Goal: Task Accomplishment & Management: Manage account settings

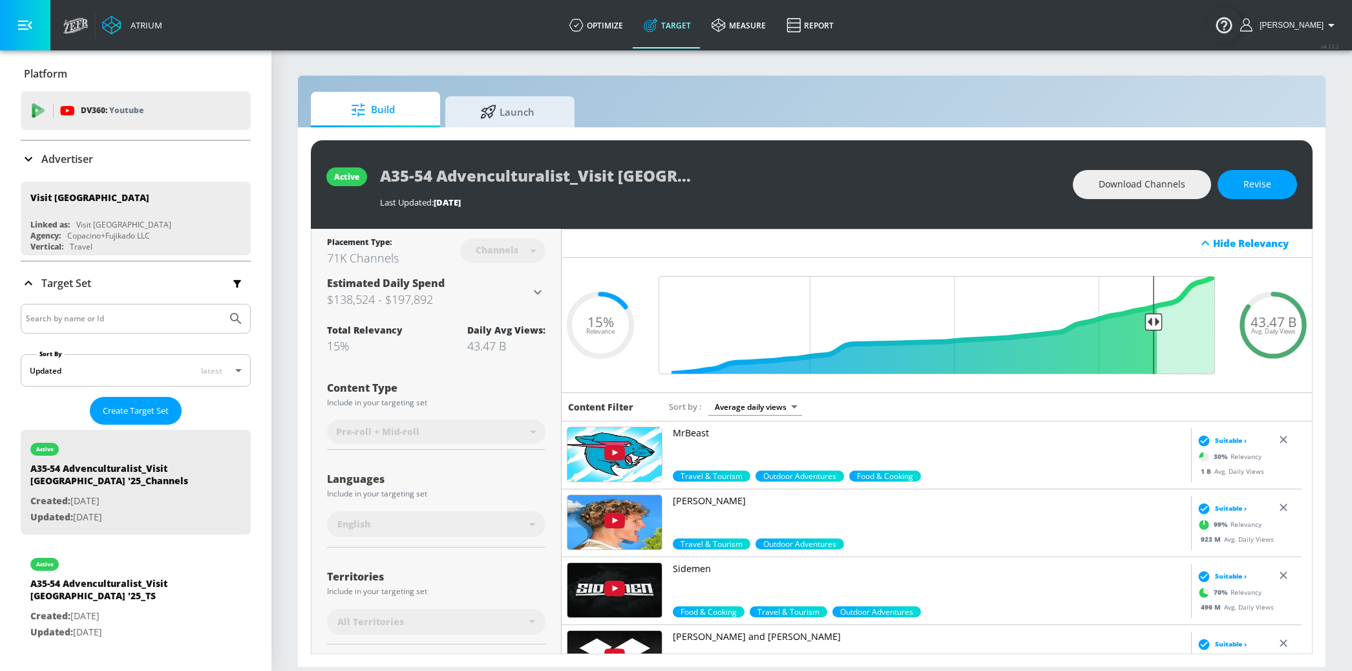
click at [68, 169] on div "Advertiser" at bounding box center [136, 159] width 230 height 36
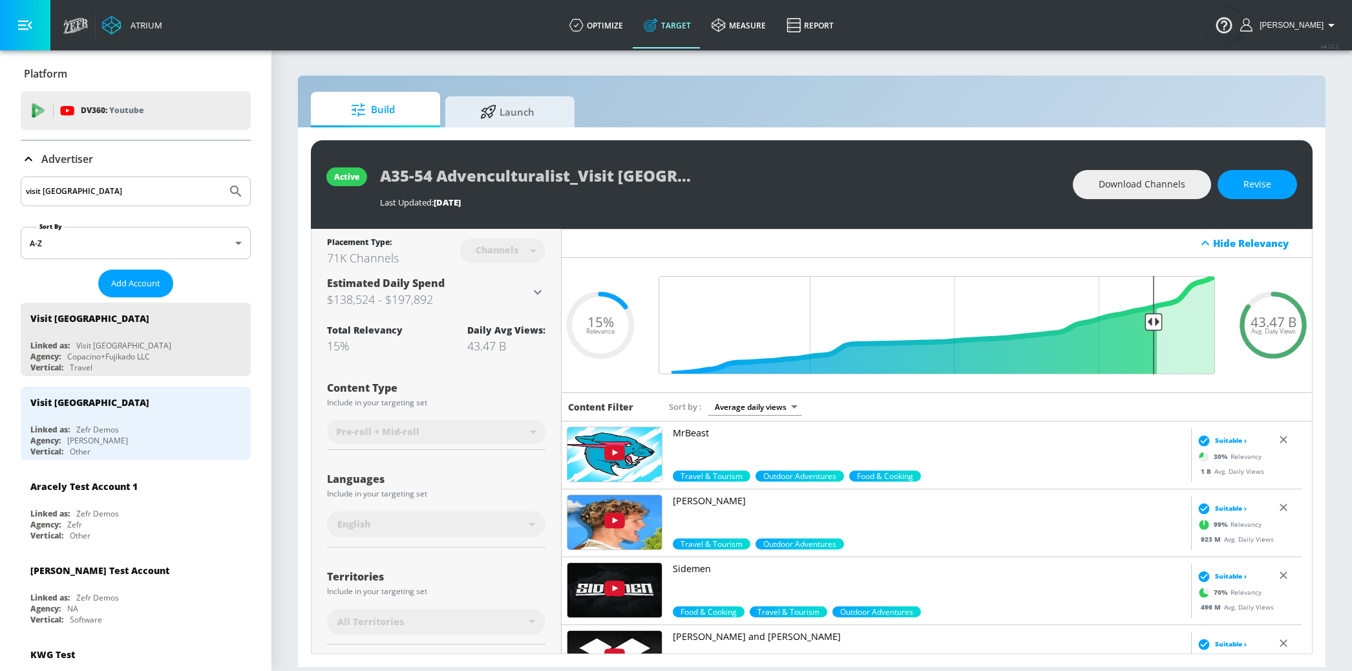
click at [78, 191] on input "visit seattle" at bounding box center [124, 191] width 196 height 17
click at [83, 189] on input "visit seattle" at bounding box center [124, 191] width 196 height 17
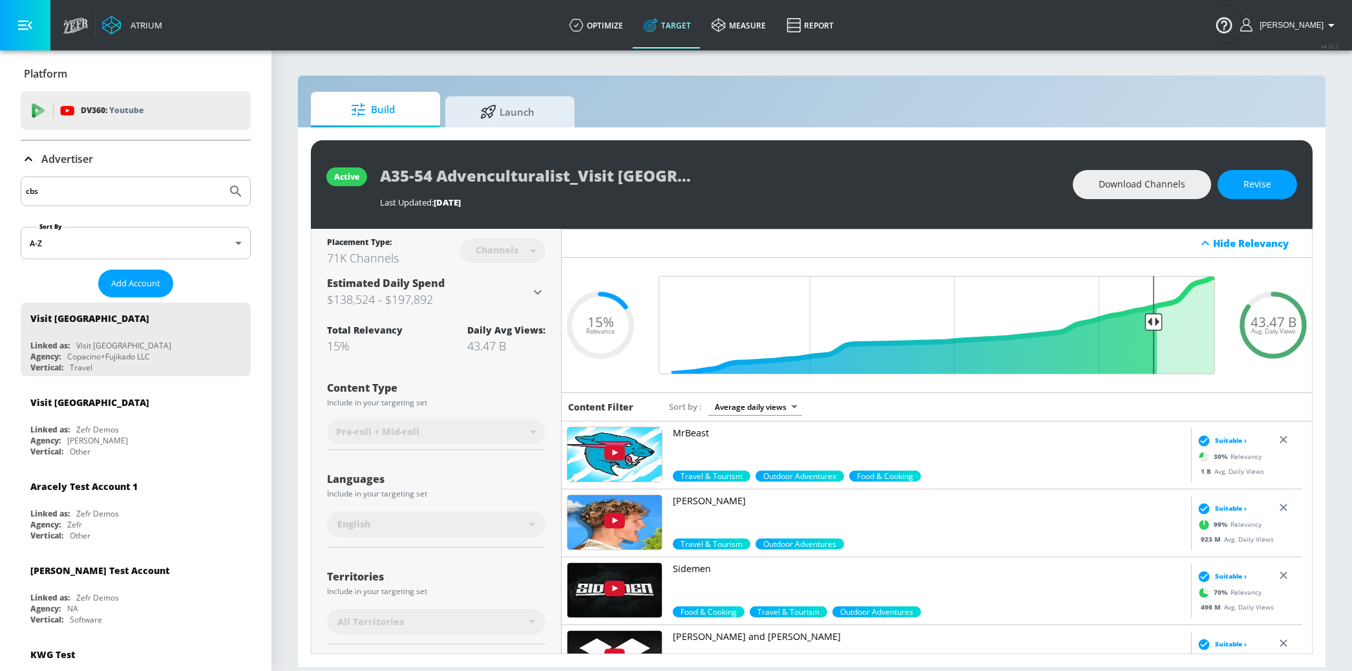
type input "cbs"
click at [222, 177] on button "Submit Search" at bounding box center [236, 191] width 28 height 28
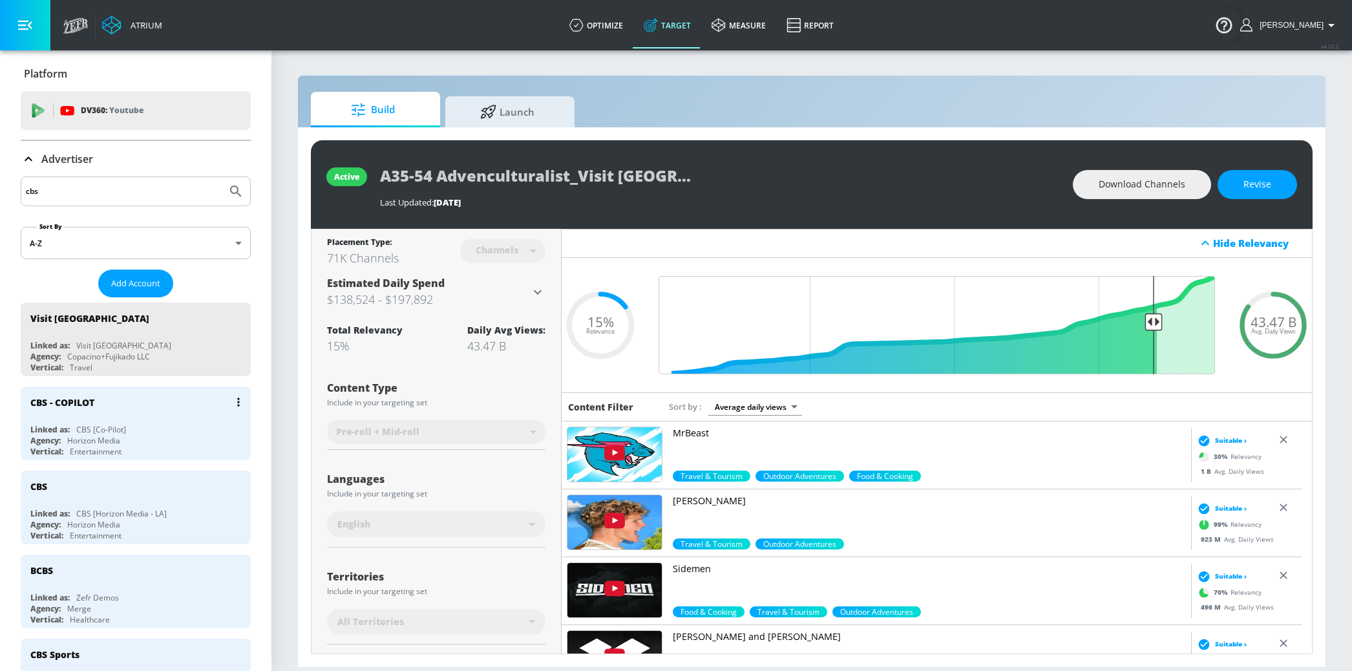
click at [110, 435] on div "CBS [Co-Pilot]" at bounding box center [101, 429] width 50 height 11
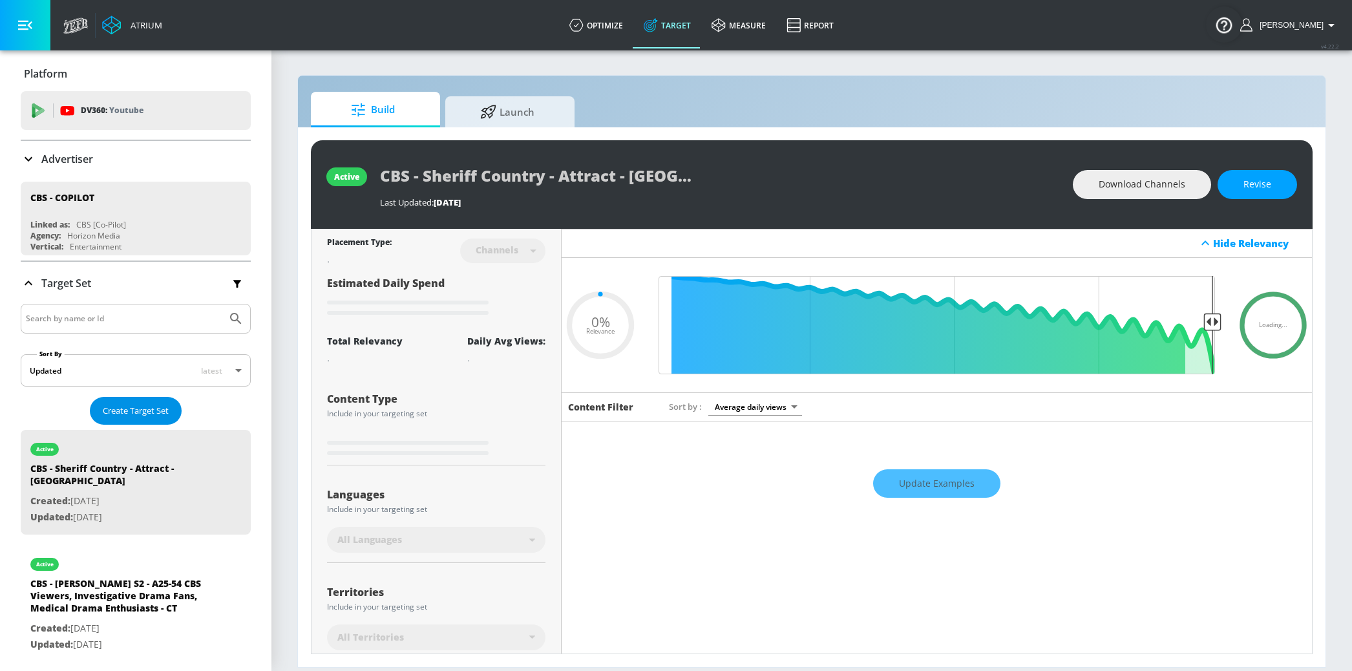
type input "0.5"
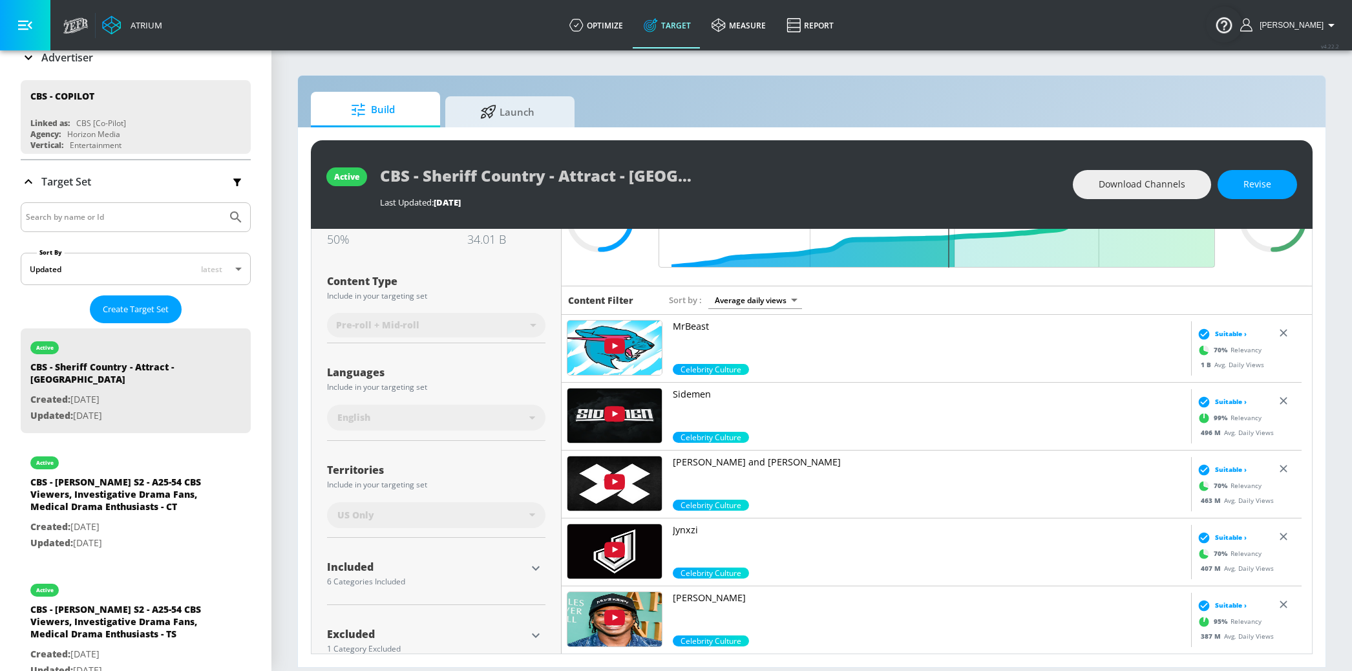
scroll to position [137, 0]
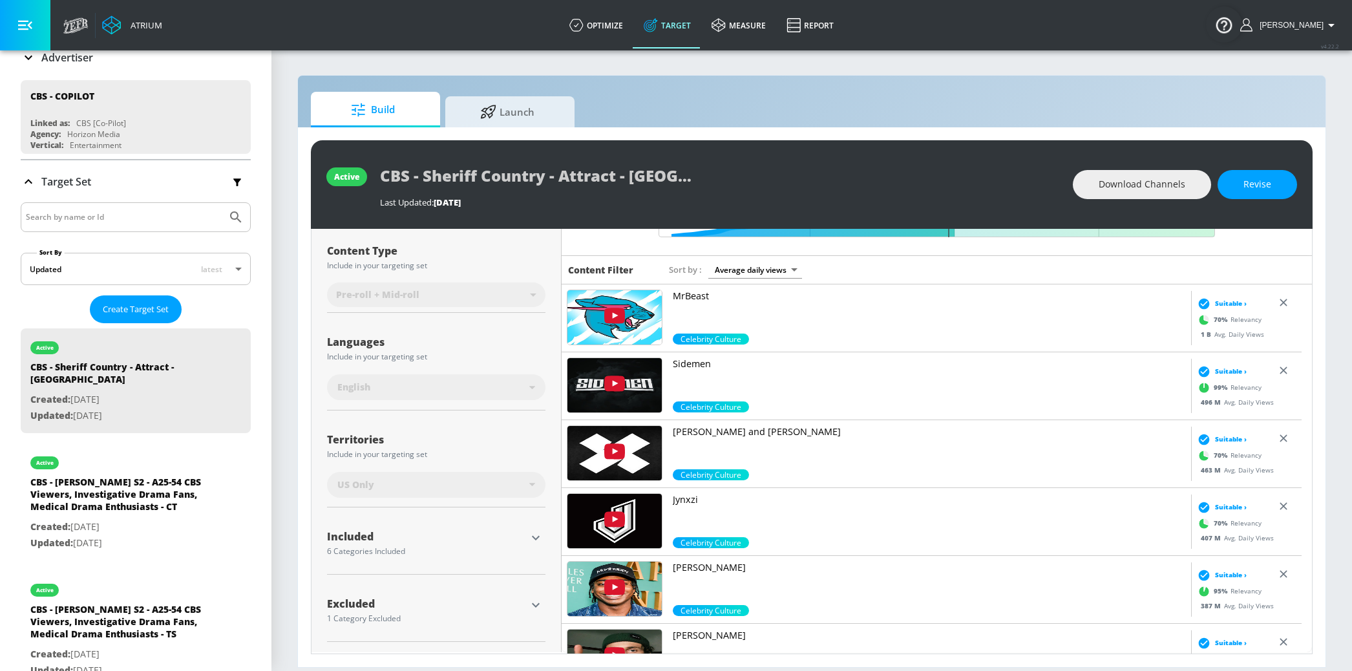
click at [531, 538] on icon "button" at bounding box center [536, 538] width 16 height 16
click at [529, 540] on icon "button" at bounding box center [536, 538] width 16 height 16
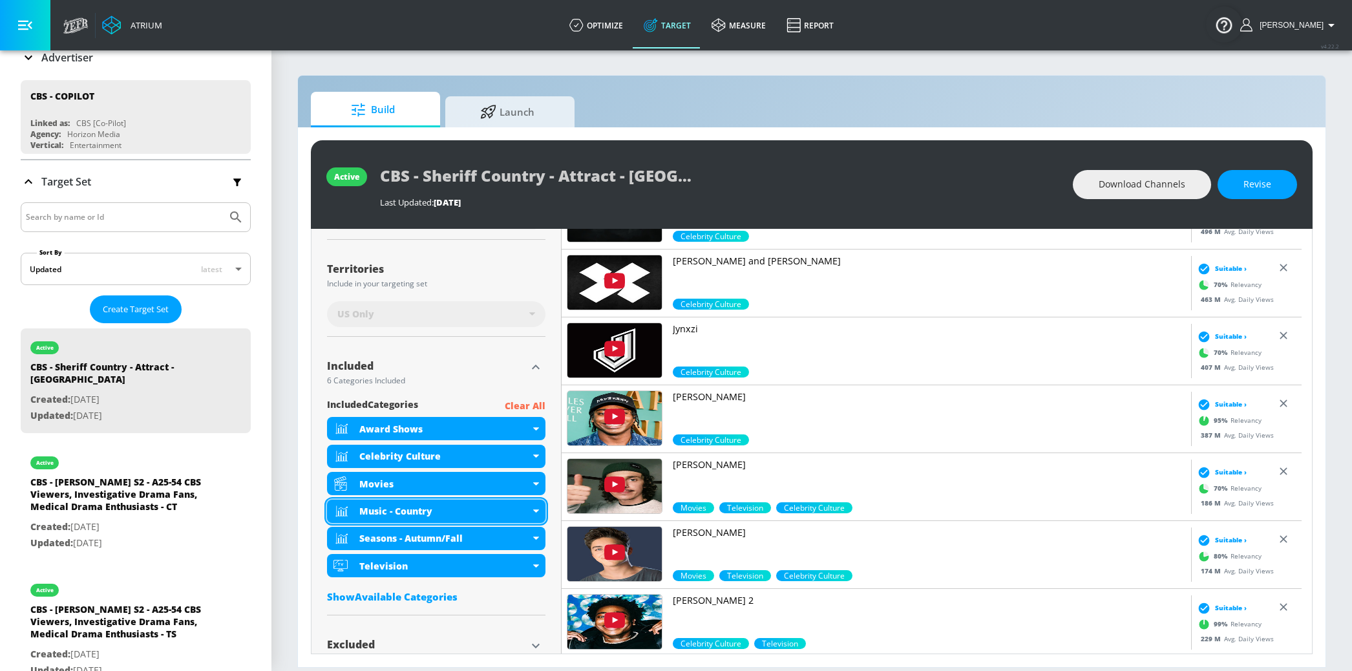
scroll to position [349, 0]
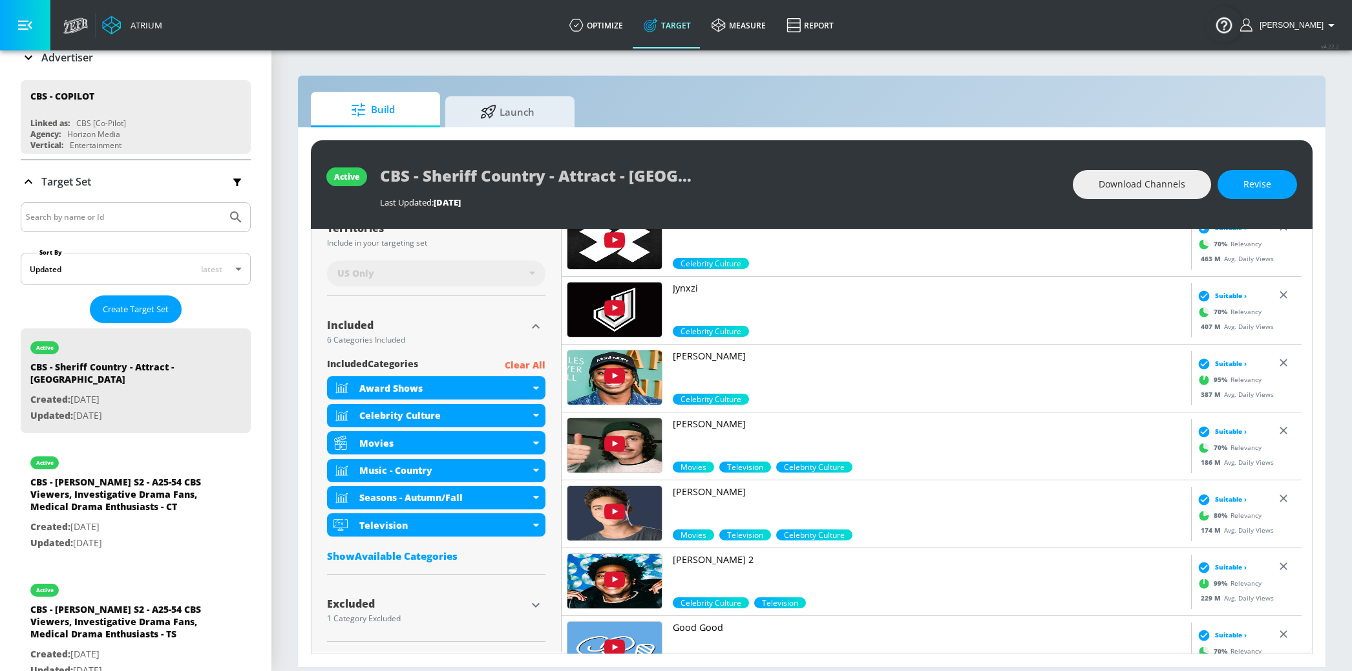
click at [528, 604] on icon "button" at bounding box center [536, 605] width 16 height 16
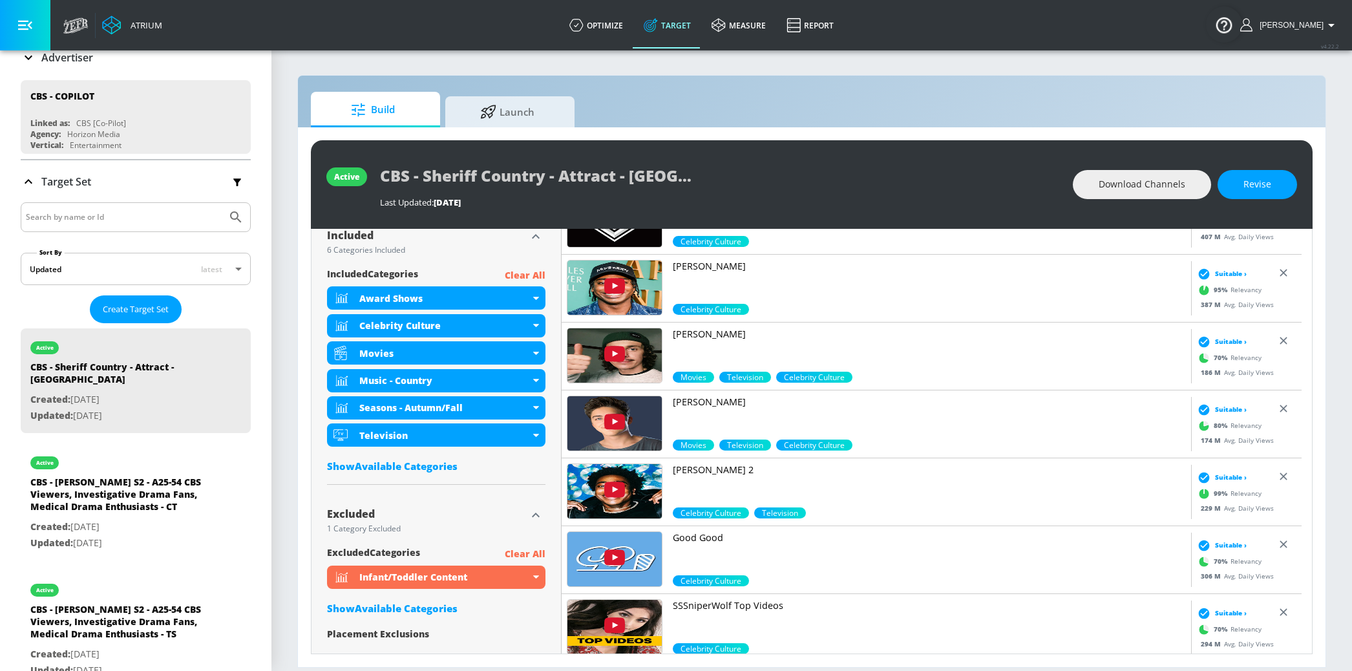
scroll to position [478, 0]
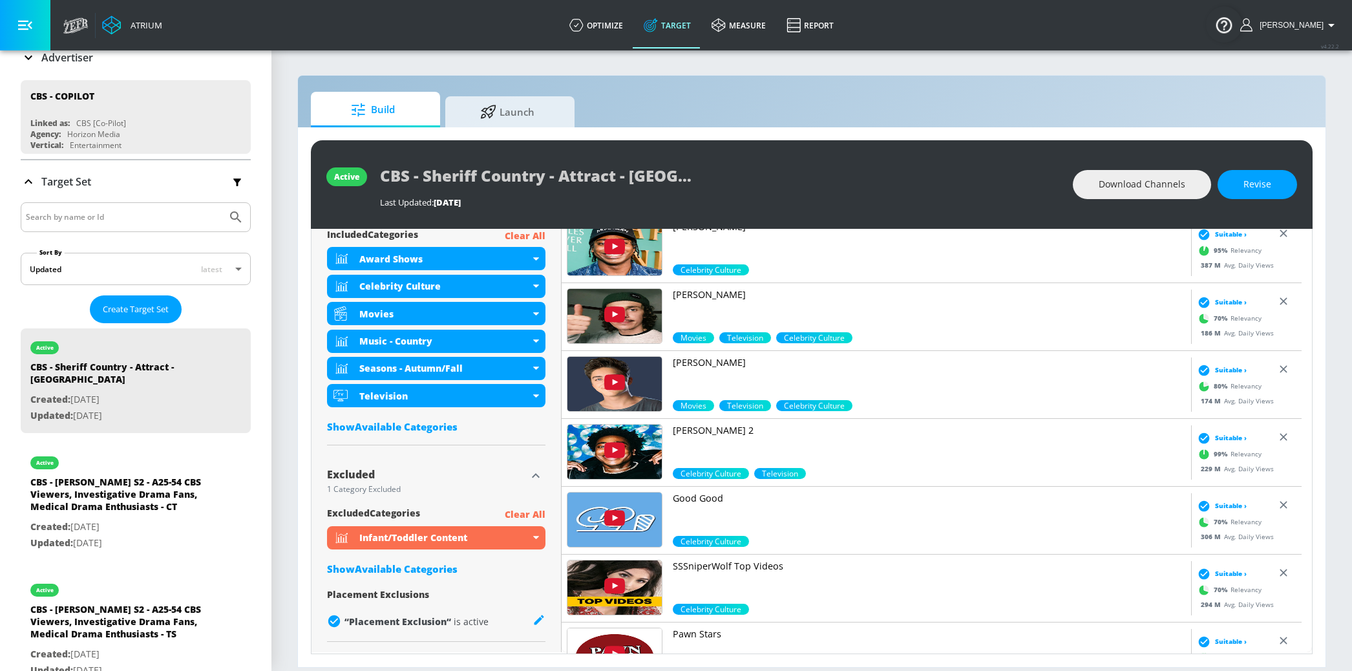
click at [395, 569] on div "Show Available Categories" at bounding box center [436, 568] width 218 height 13
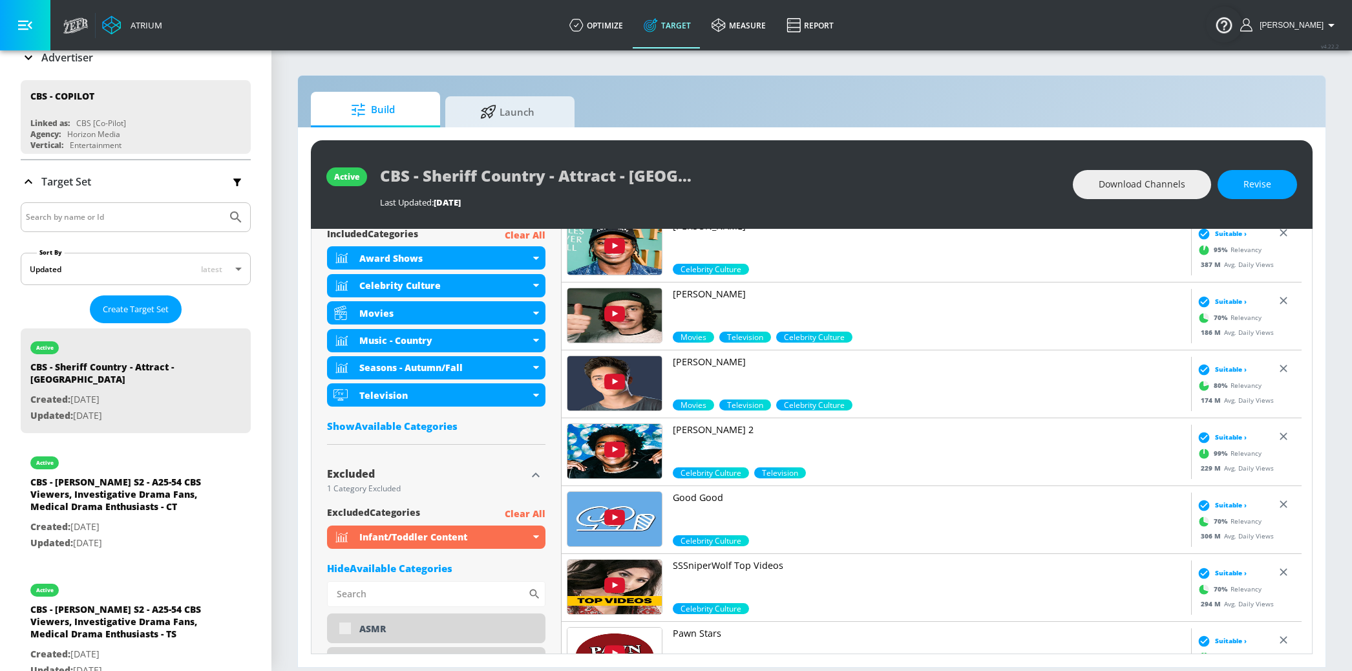
scroll to position [481, 0]
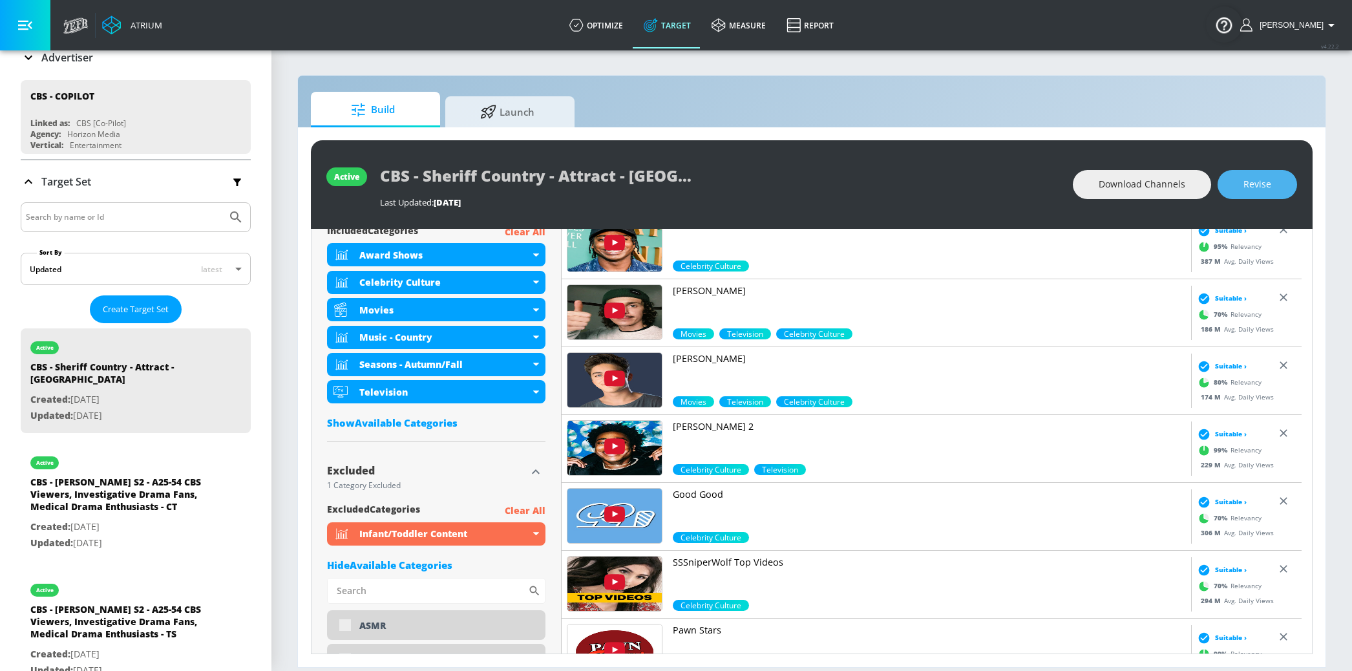
click at [1253, 184] on span "Revise" at bounding box center [1257, 184] width 28 height 16
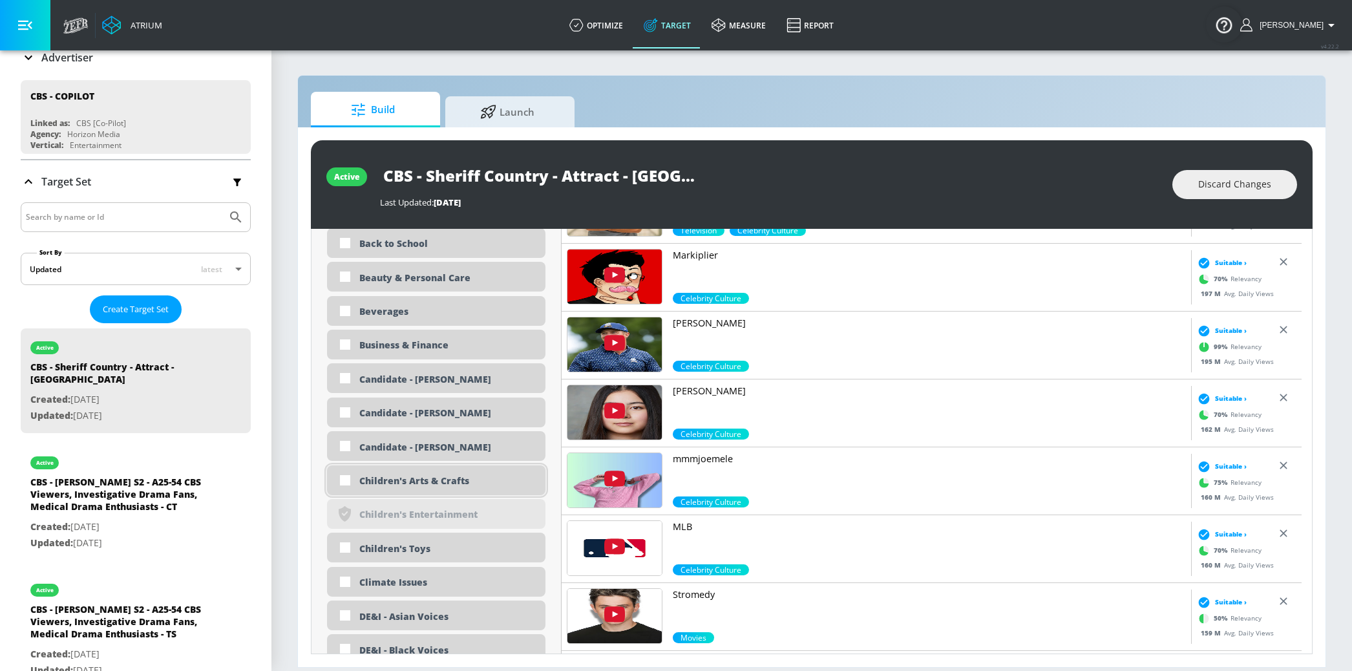
scroll to position [1040, 0]
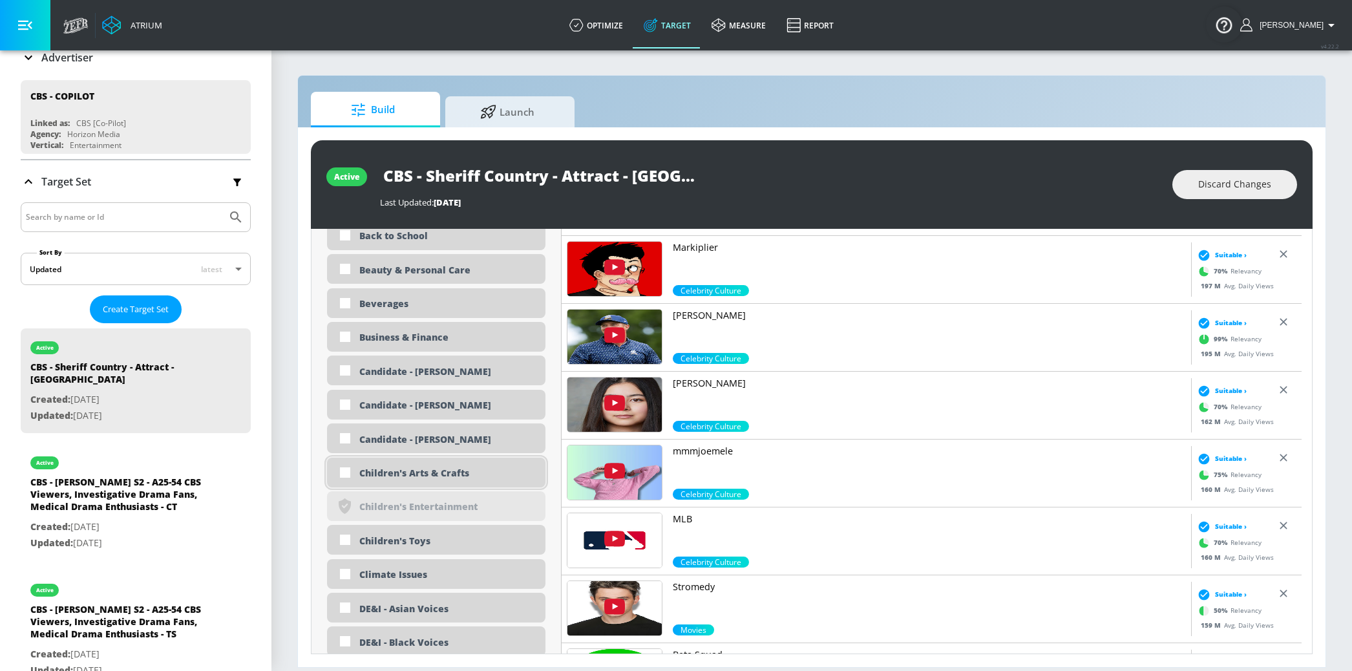
click at [407, 478] on div "Children's Arts & Crafts" at bounding box center [447, 473] width 176 height 12
checkbox input "true"
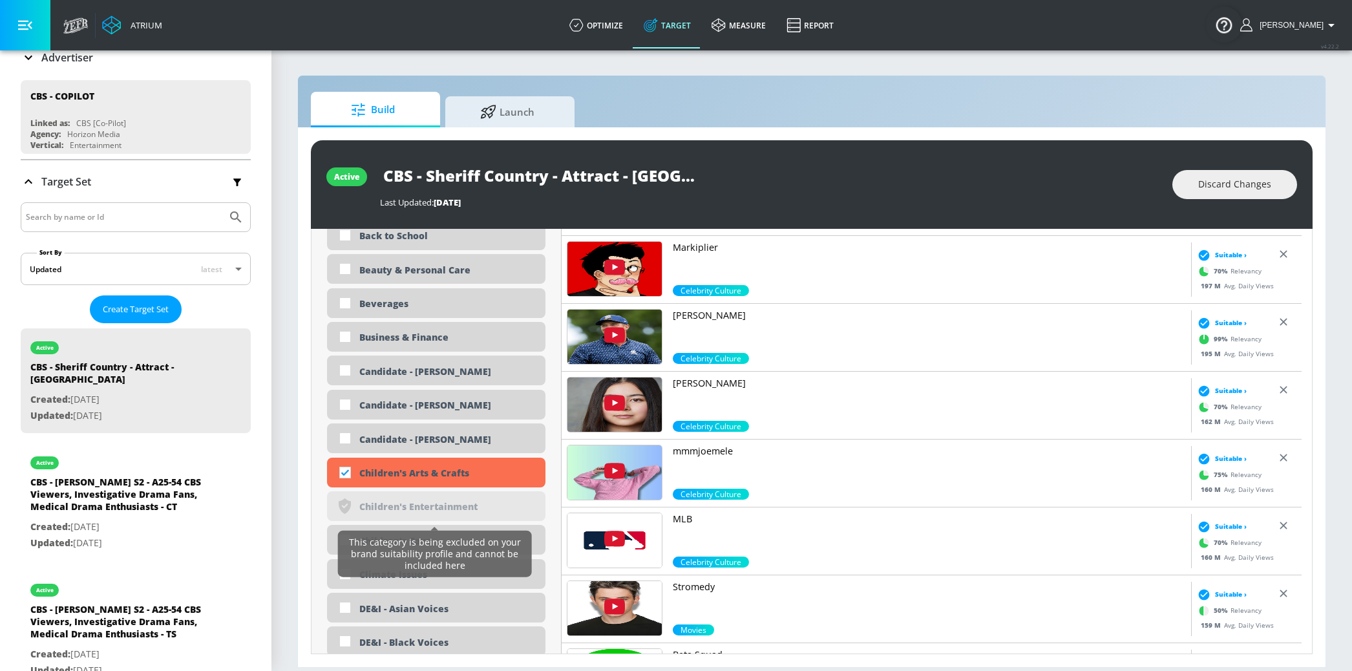
click at [407, 537] on div "This category is being excluded on your brand suitability profile and cannot be…" at bounding box center [435, 553] width 184 height 41
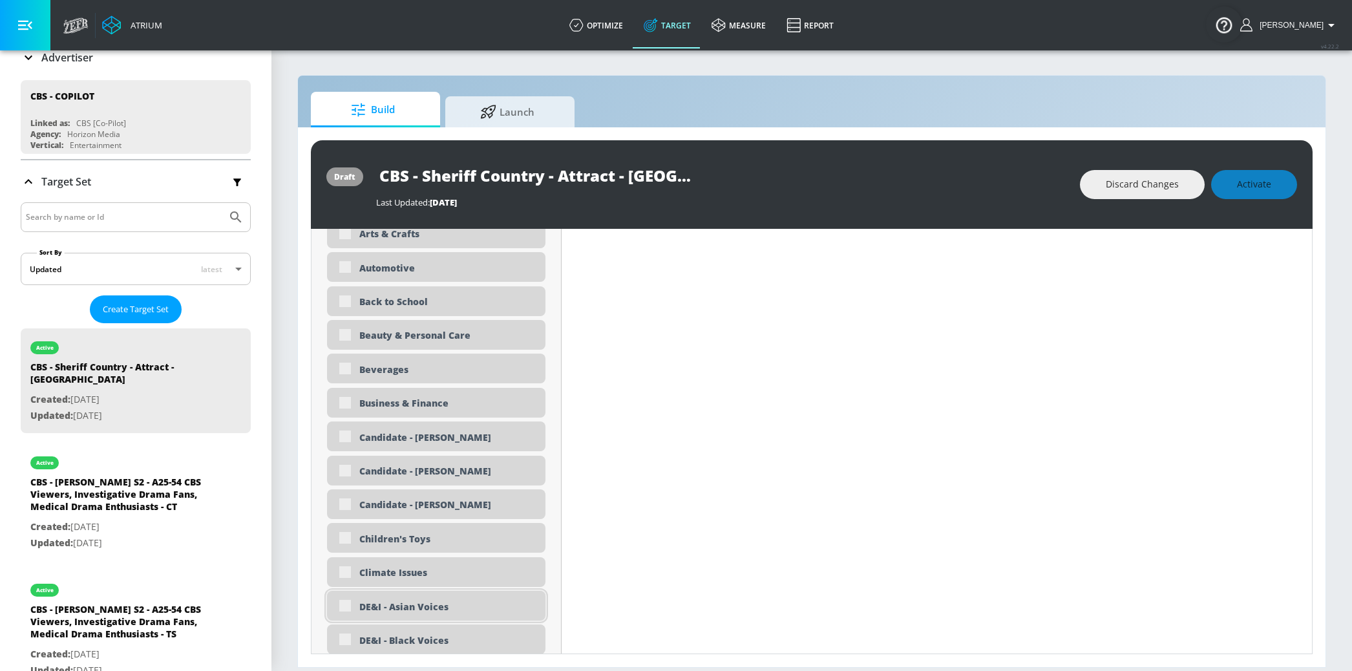
scroll to position [1107, 0]
click at [410, 528] on div "DE&I - Asian Voices" at bounding box center [436, 539] width 218 height 30
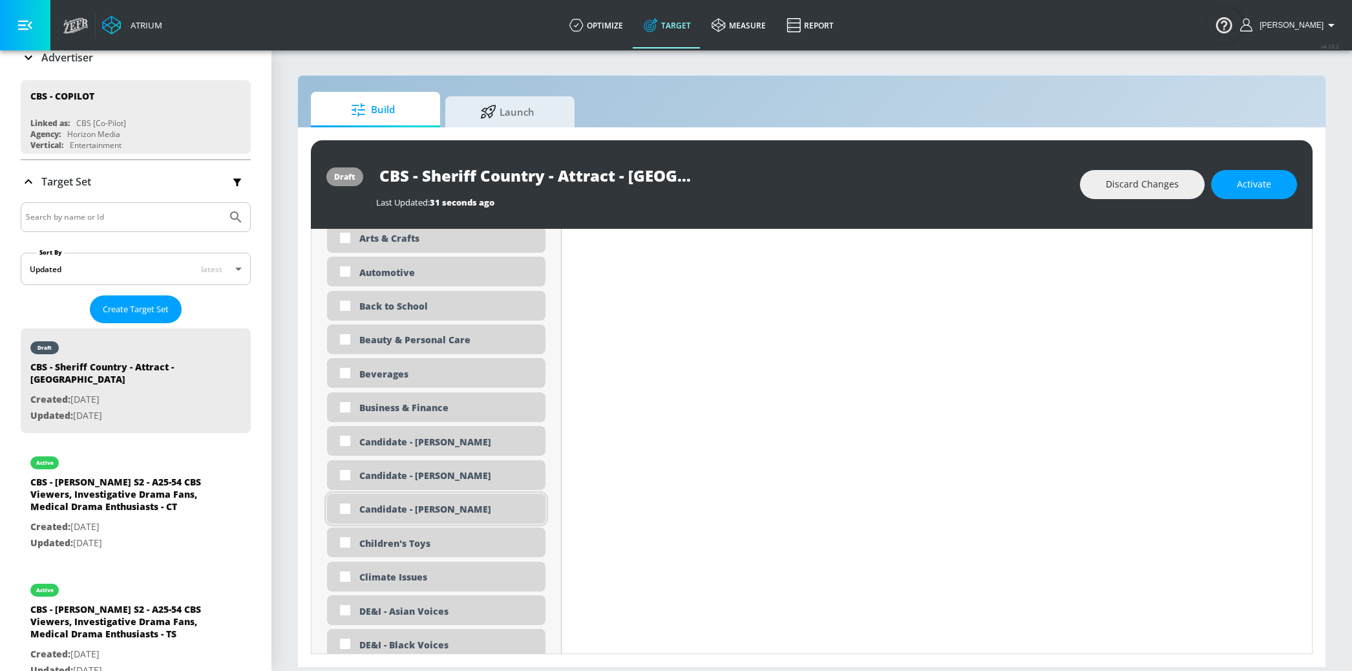
scroll to position [1014, 0]
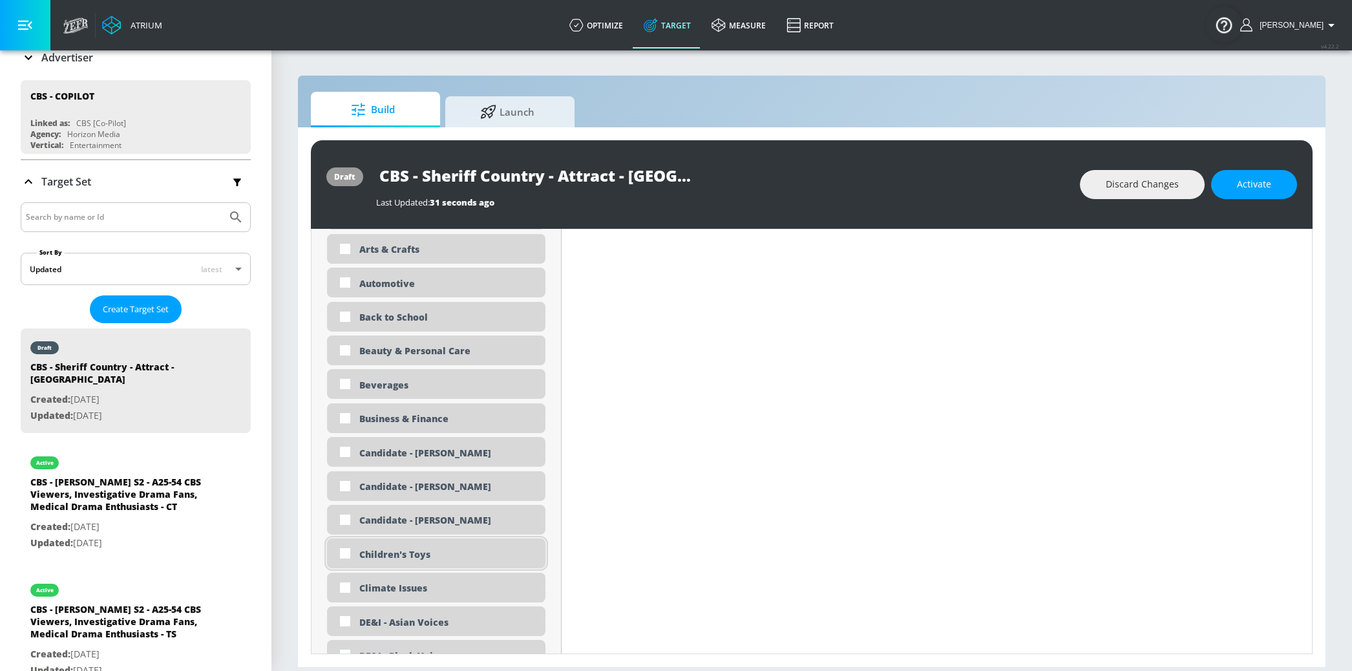
click at [423, 556] on div "Children's Toys" at bounding box center [447, 554] width 176 height 12
checkbox input "true"
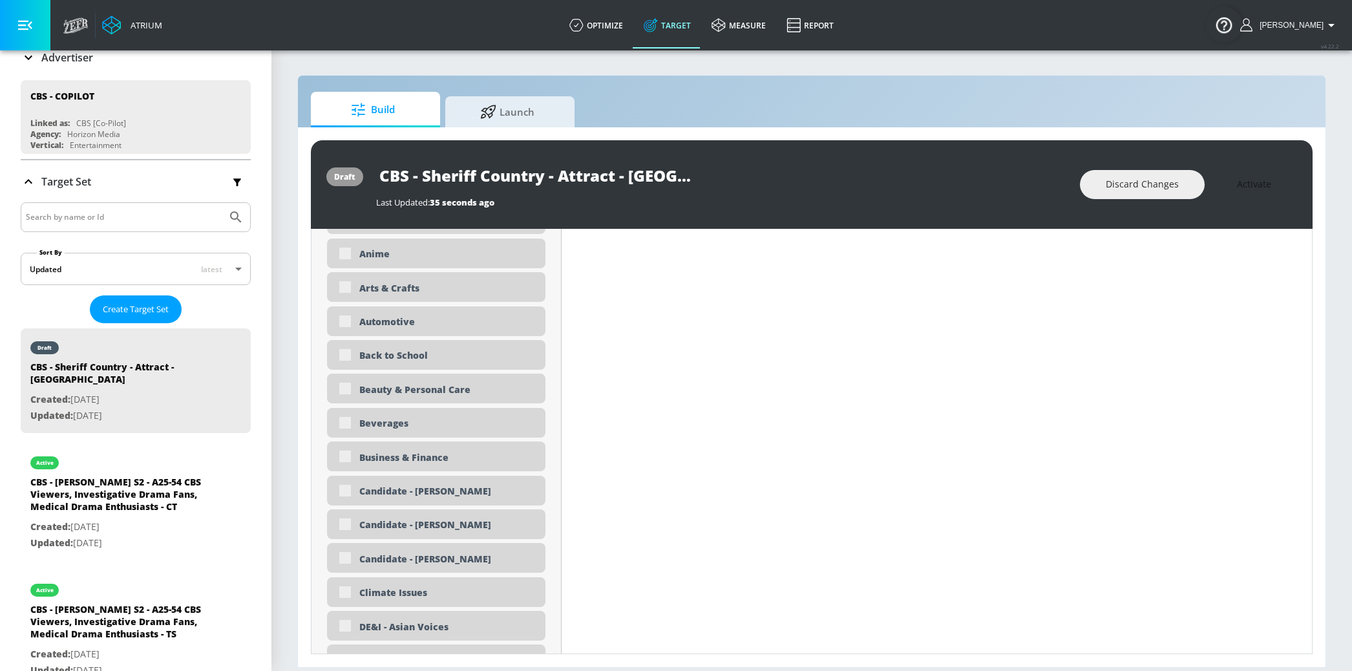
scroll to position [1025, 0]
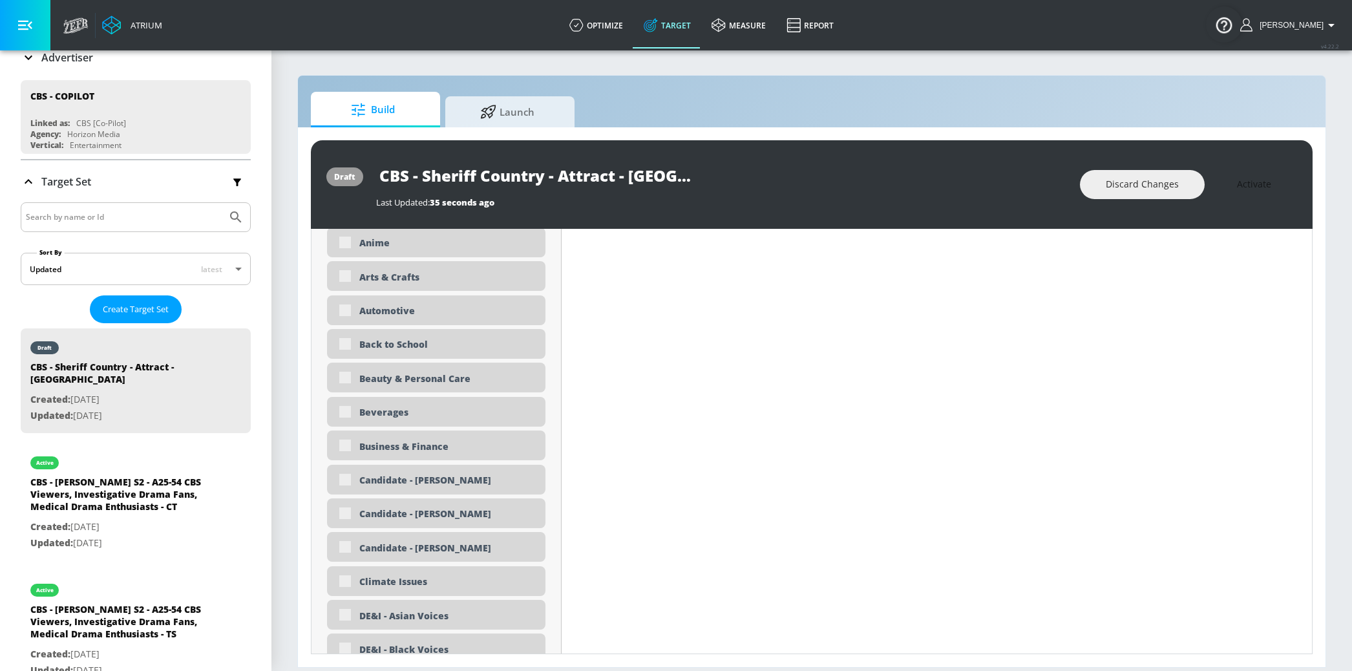
click at [1276, 188] on div "Discard Changes Activate" at bounding box center [1188, 184] width 217 height 29
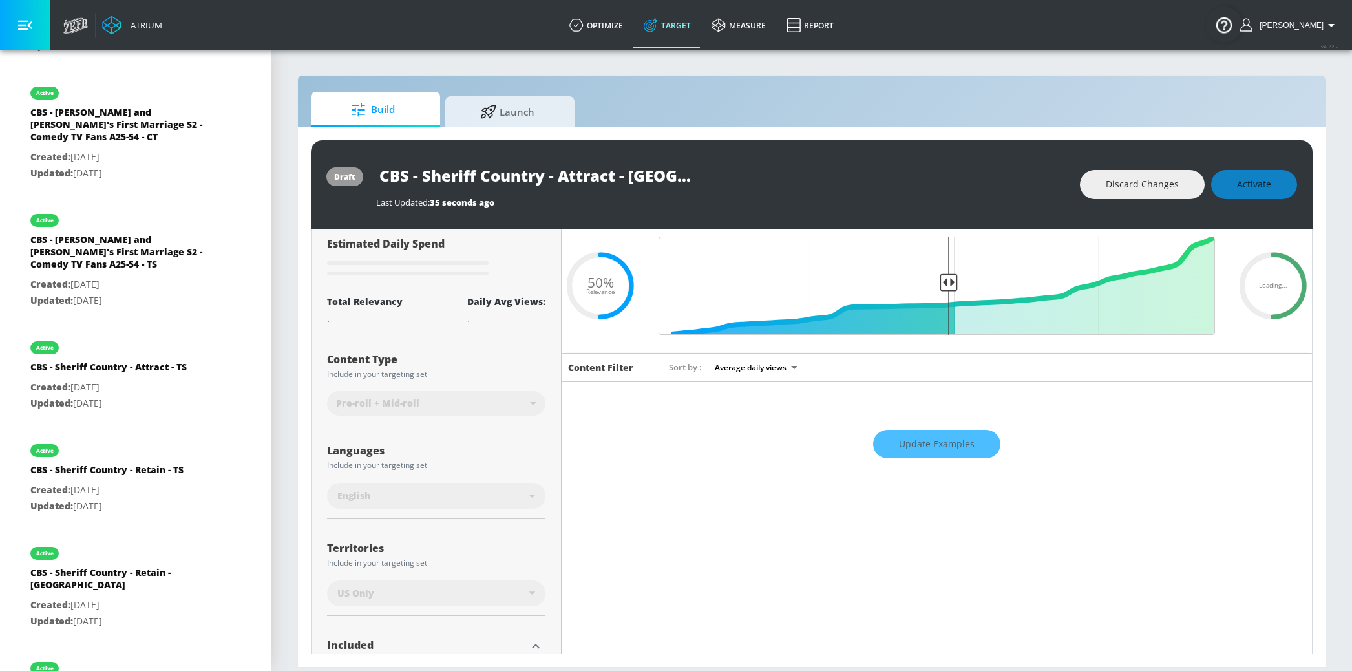
scroll to position [0, 0]
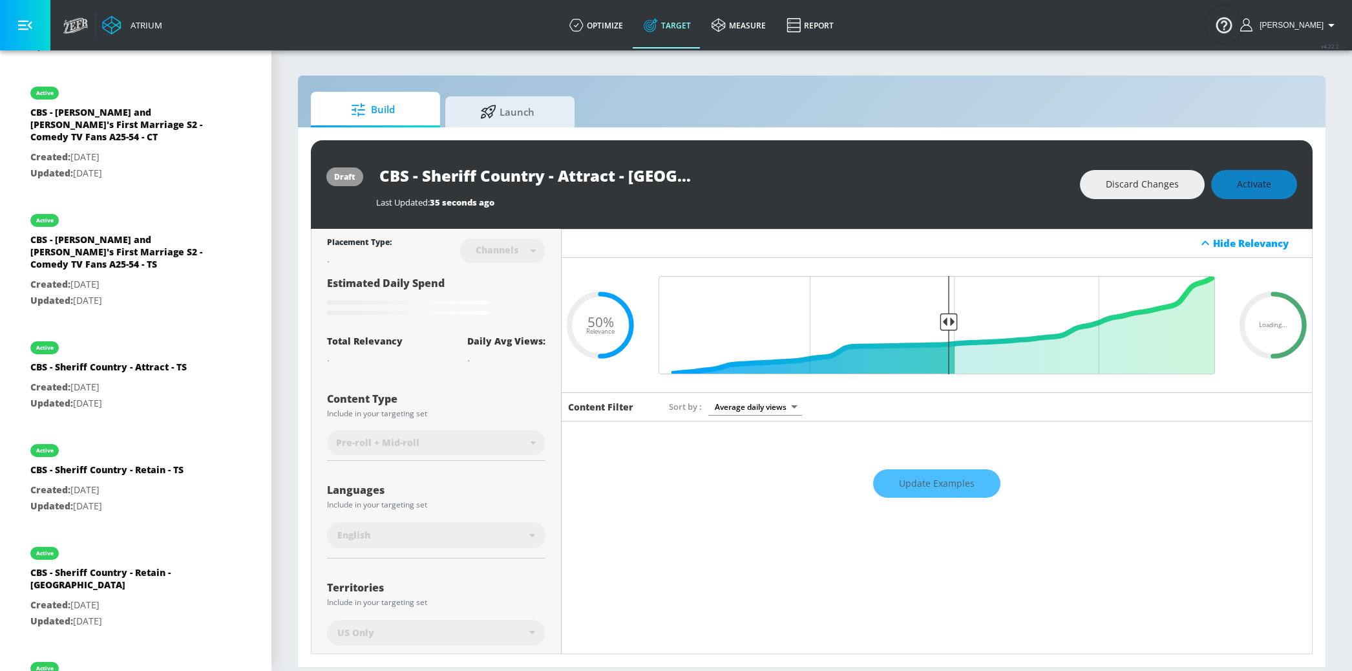
click at [853, 220] on div "draft CBS - Sheriff Country - Attract - CT Last Updated: 35 seconds ago Discard…" at bounding box center [812, 184] width 1002 height 89
click at [1267, 182] on div "Discard Changes Activate" at bounding box center [1188, 184] width 217 height 29
click at [1268, 185] on div "Discard Changes Activate" at bounding box center [1188, 184] width 217 height 29
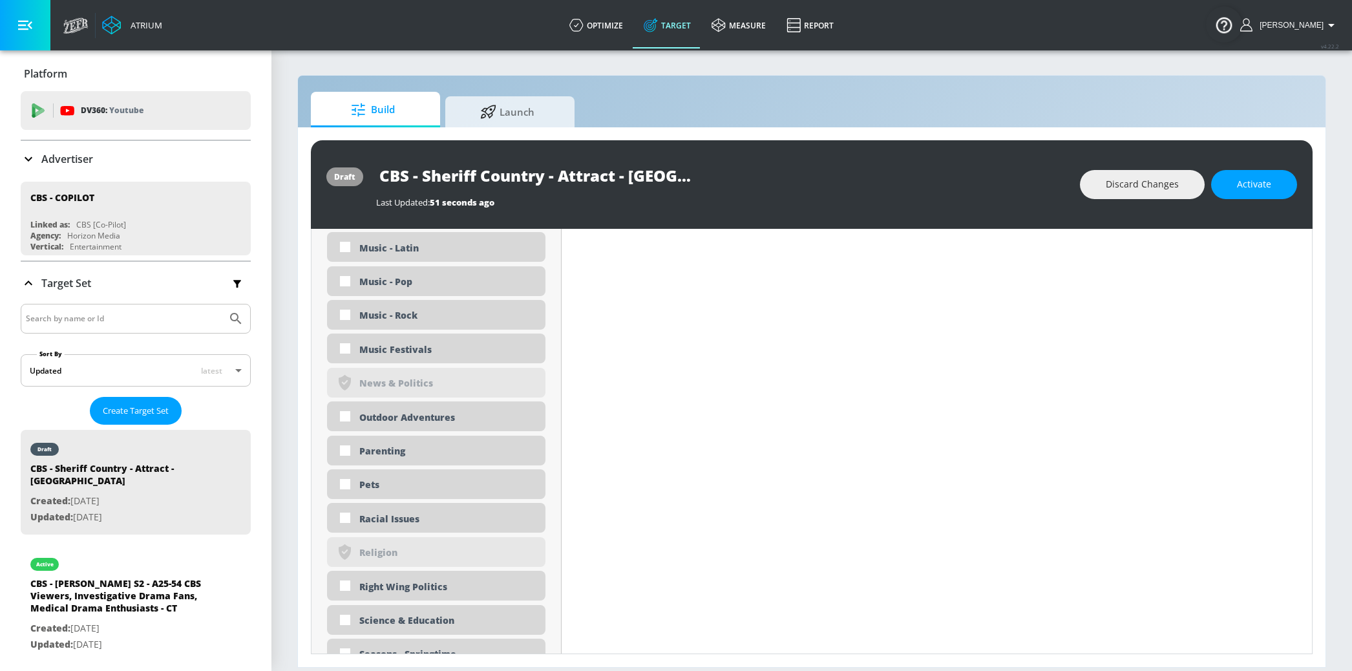
scroll to position [3029, 0]
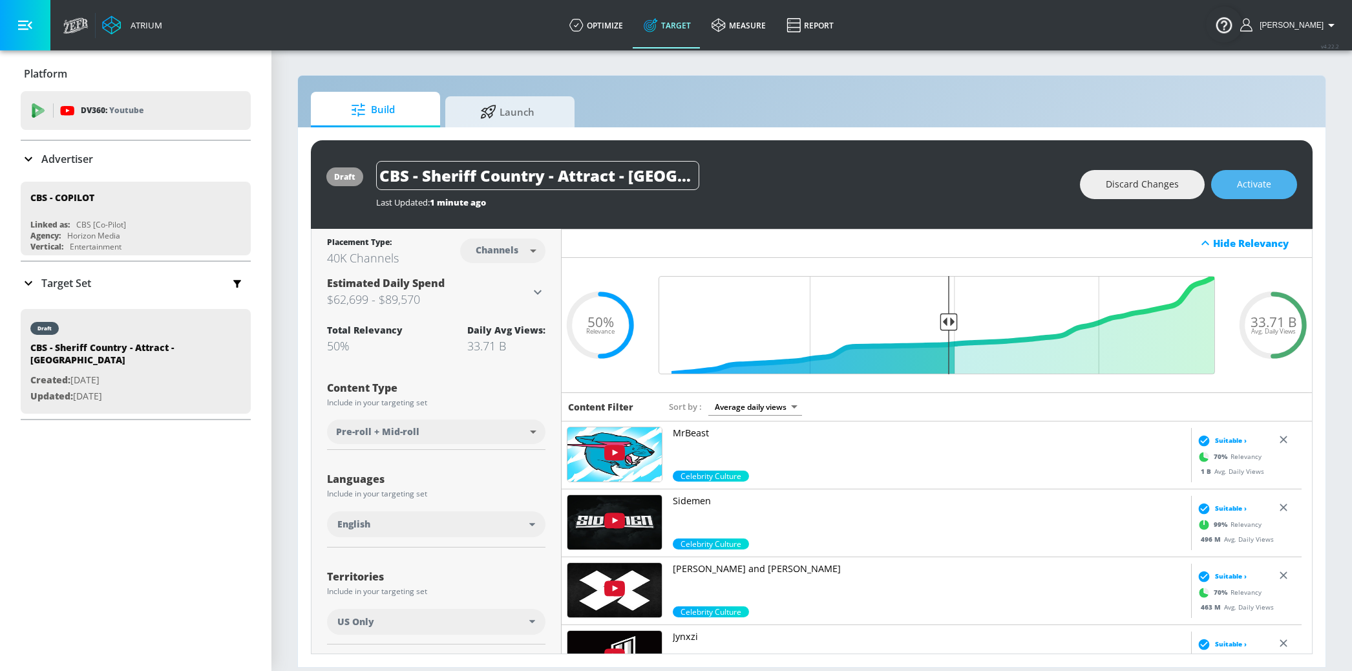
click at [1261, 193] on button "Activate" at bounding box center [1254, 184] width 86 height 29
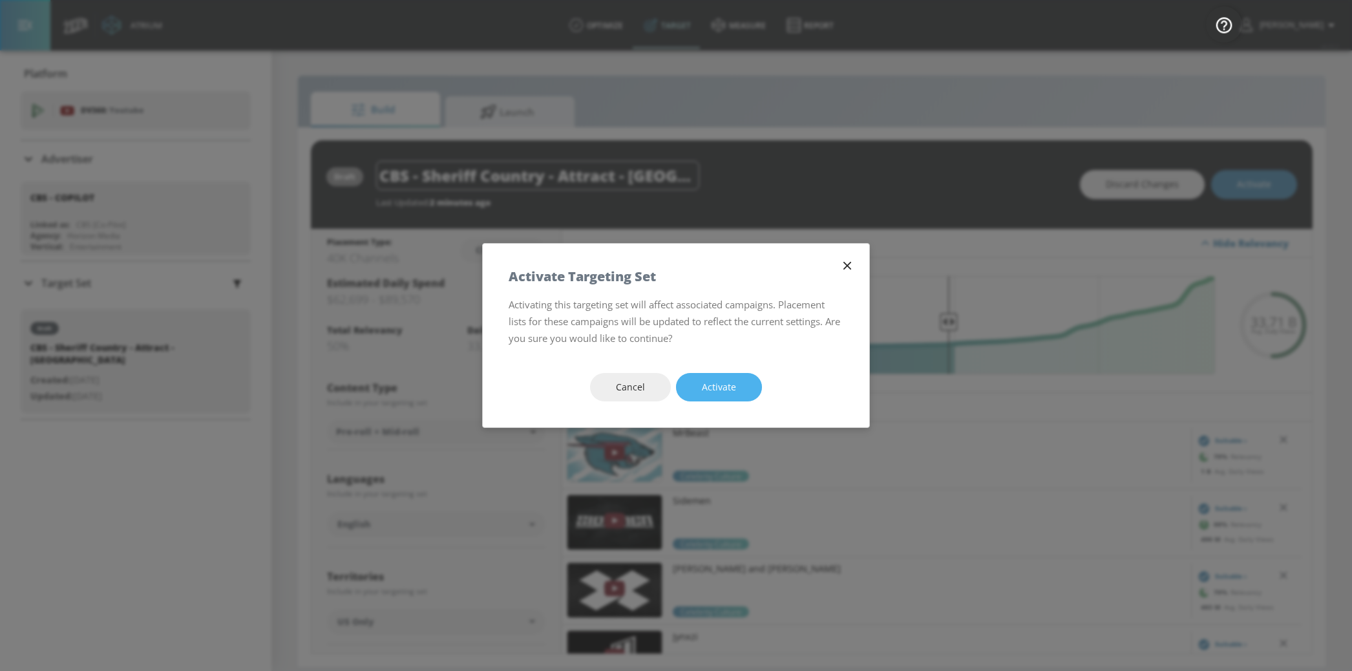
click at [729, 395] on button "Activate" at bounding box center [719, 387] width 86 height 29
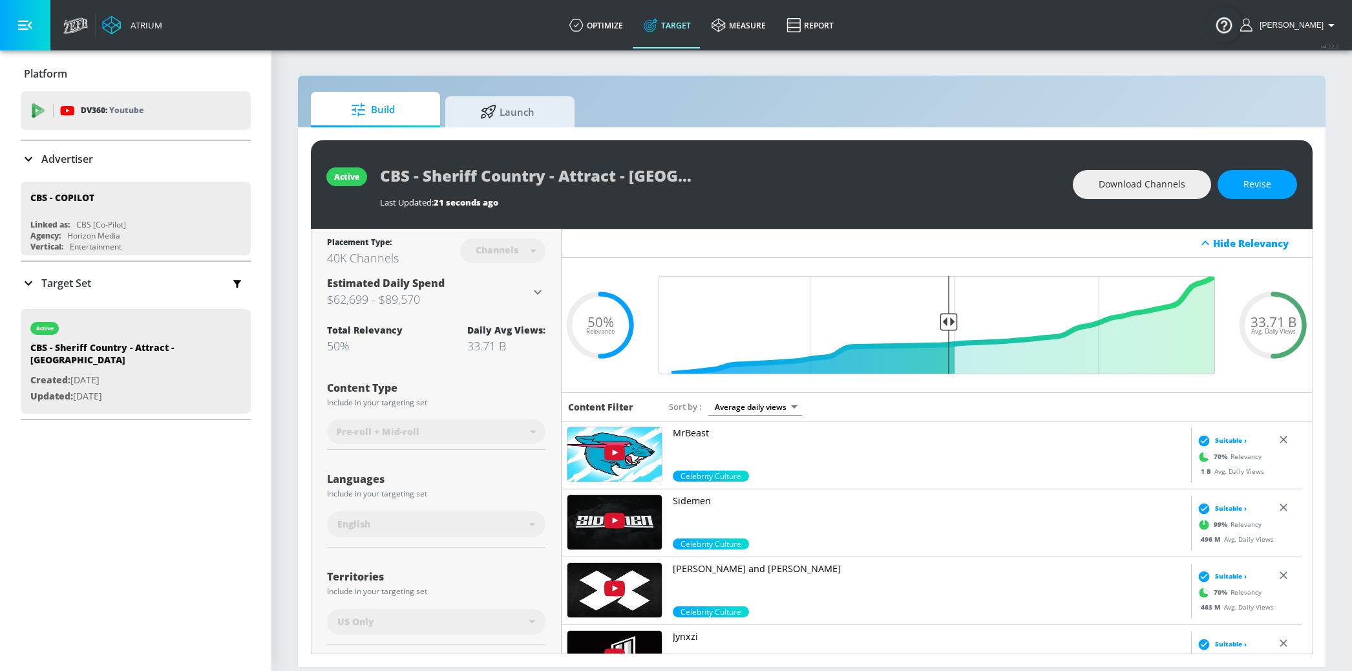
click at [69, 289] on p "Target Set" at bounding box center [66, 283] width 50 height 14
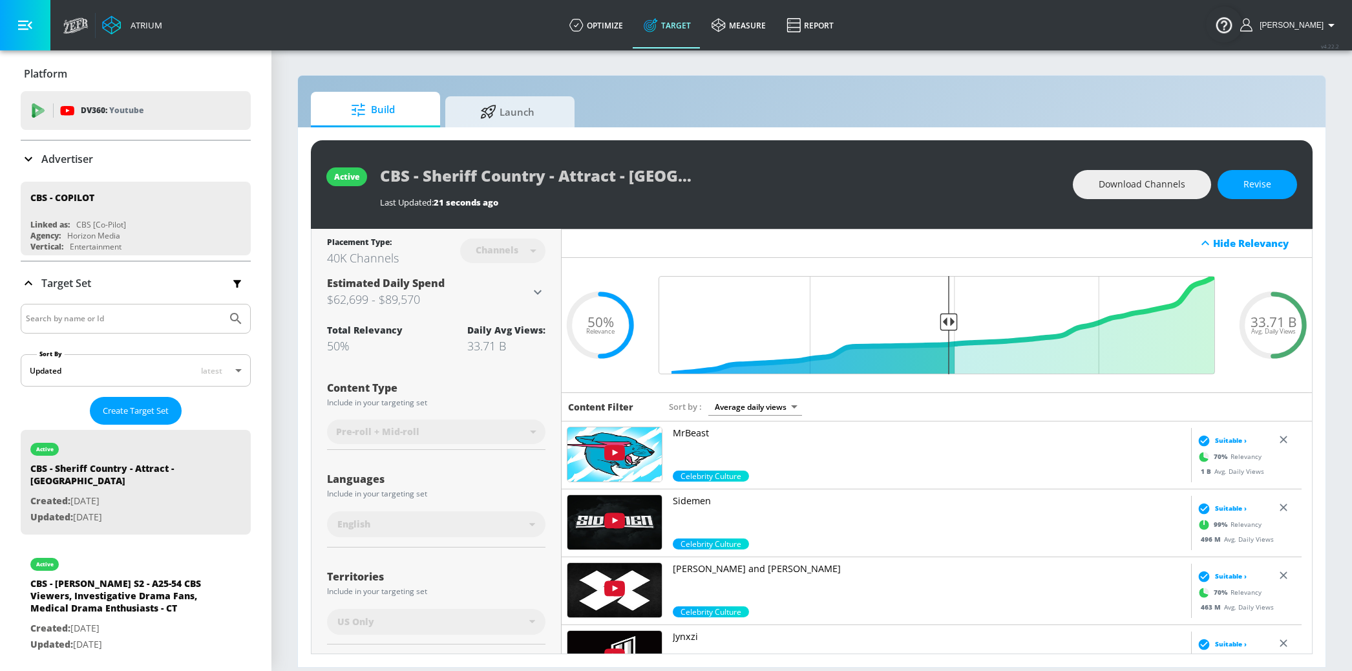
click at [83, 318] on input "Search by name or Id" at bounding box center [124, 318] width 196 height 17
type input "sheriff country"
click at [222, 304] on button "Submit Search" at bounding box center [236, 318] width 28 height 28
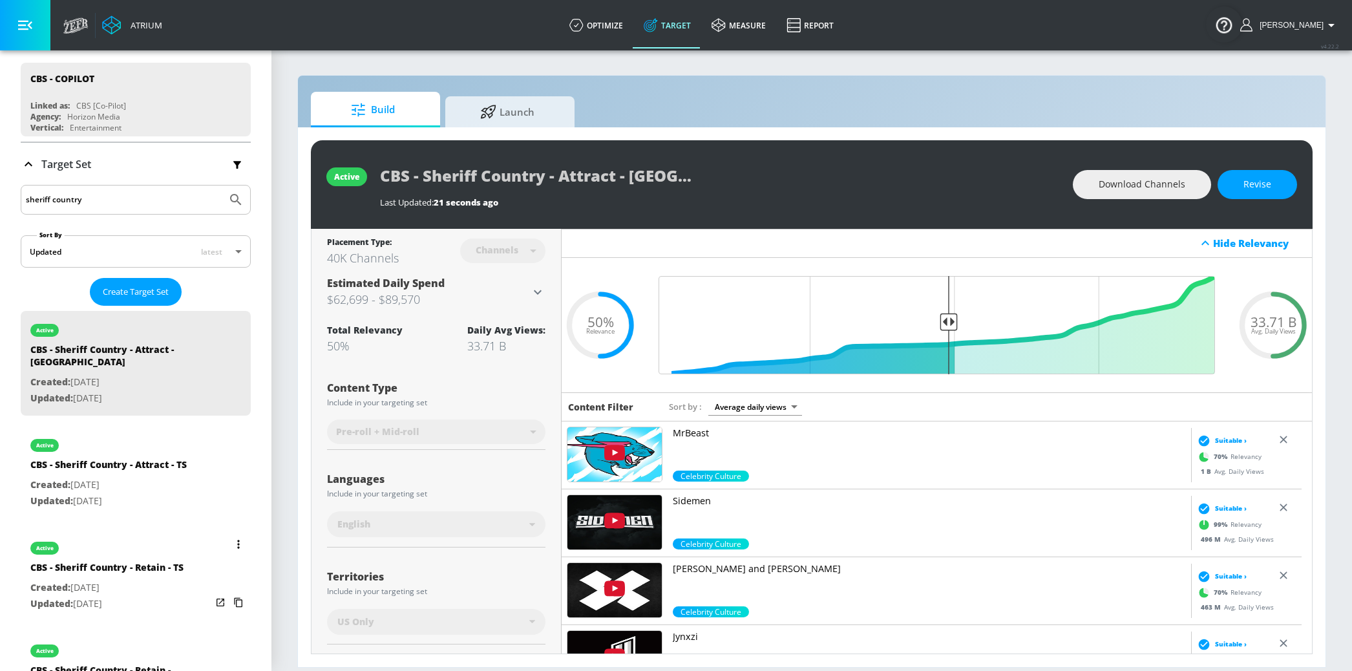
scroll to position [171, 0]
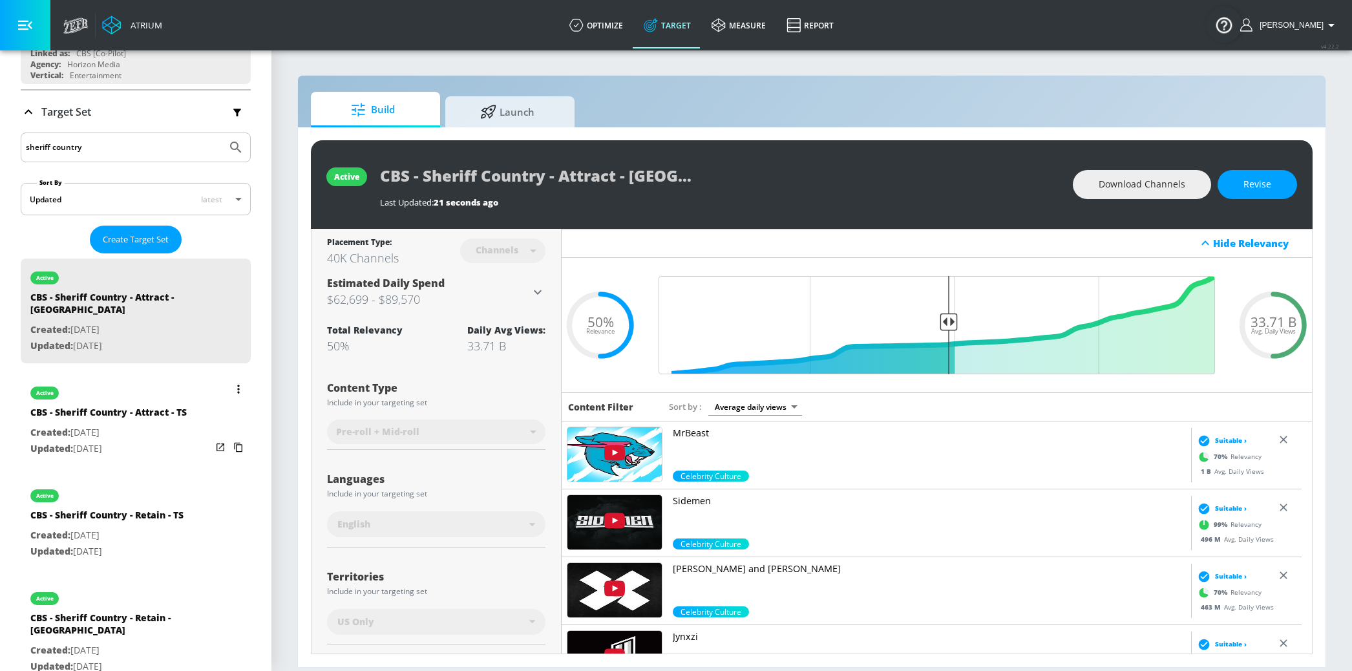
click at [133, 406] on div "CBS - Sheriff Country - Attract - TS" at bounding box center [108, 415] width 156 height 19
type input "CBS - Sheriff Country - Attract - TS"
type input "videos"
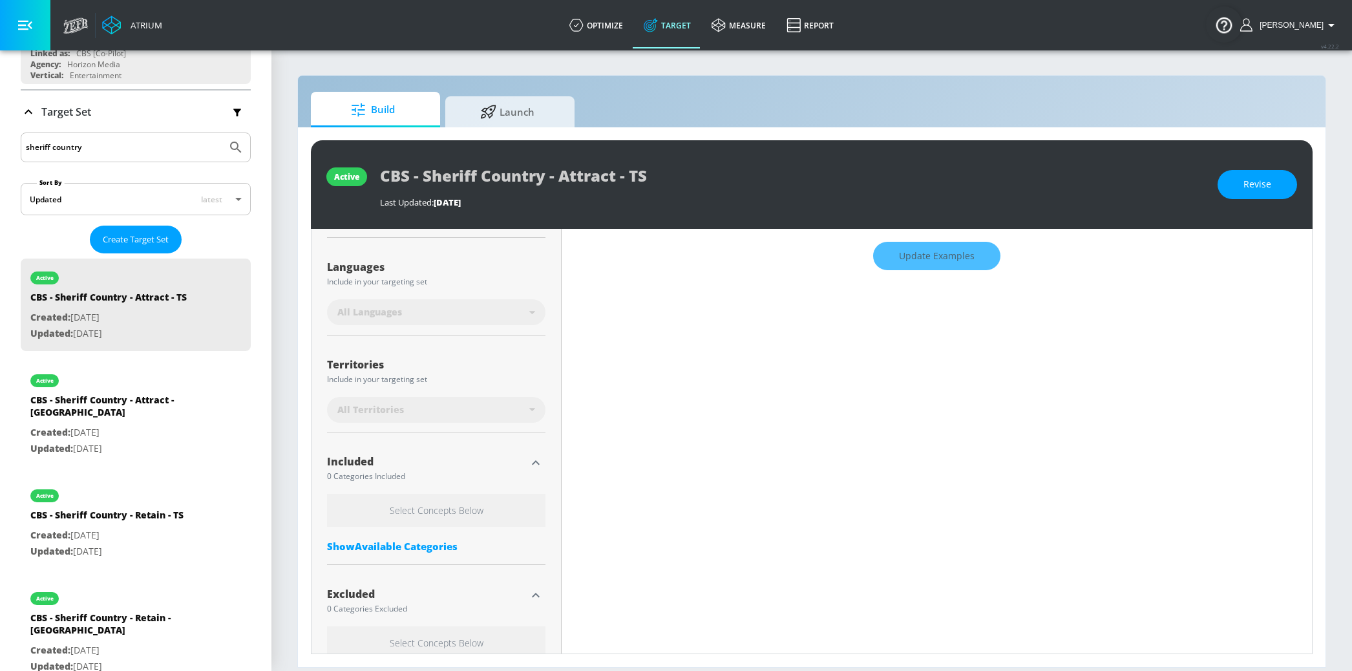
type input "0.5"
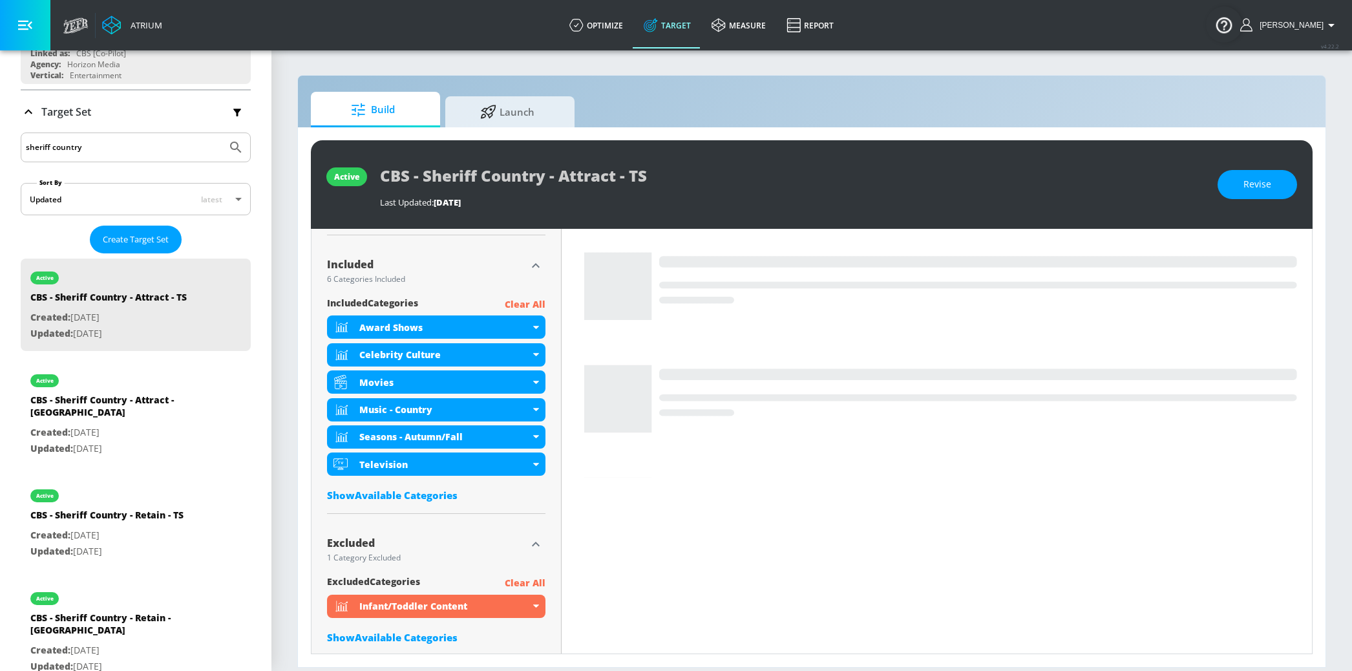
scroll to position [477, 0]
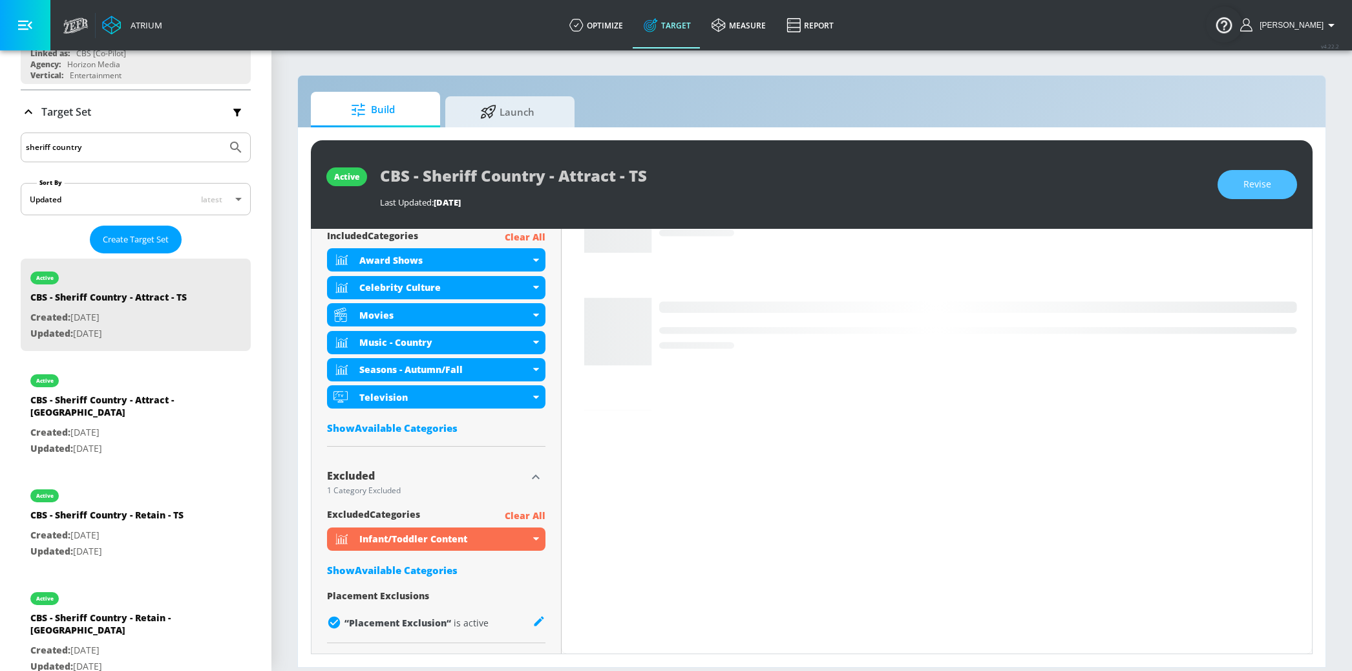
drag, startPoint x: 1253, startPoint y: 192, endPoint x: 983, endPoint y: 293, distance: 287.7
click at [1252, 191] on span "Revise" at bounding box center [1257, 184] width 28 height 16
click at [386, 573] on div "Show Available Categories" at bounding box center [436, 569] width 218 height 13
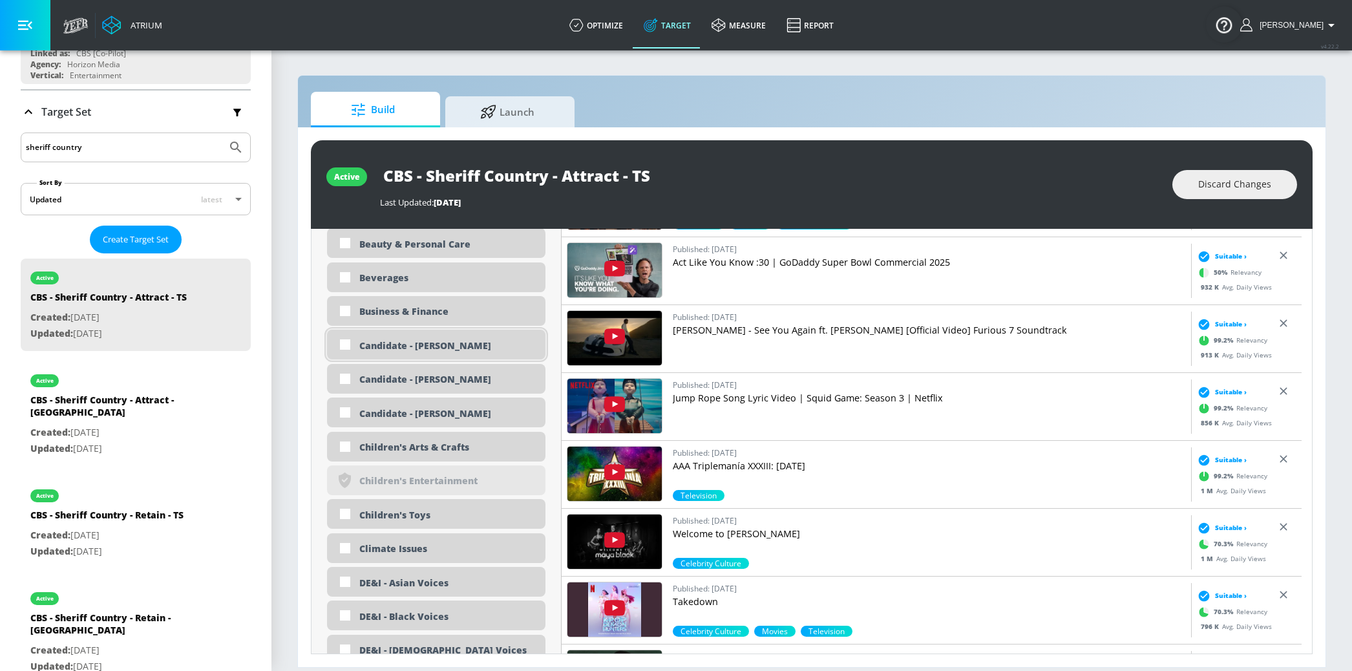
scroll to position [1077, 0]
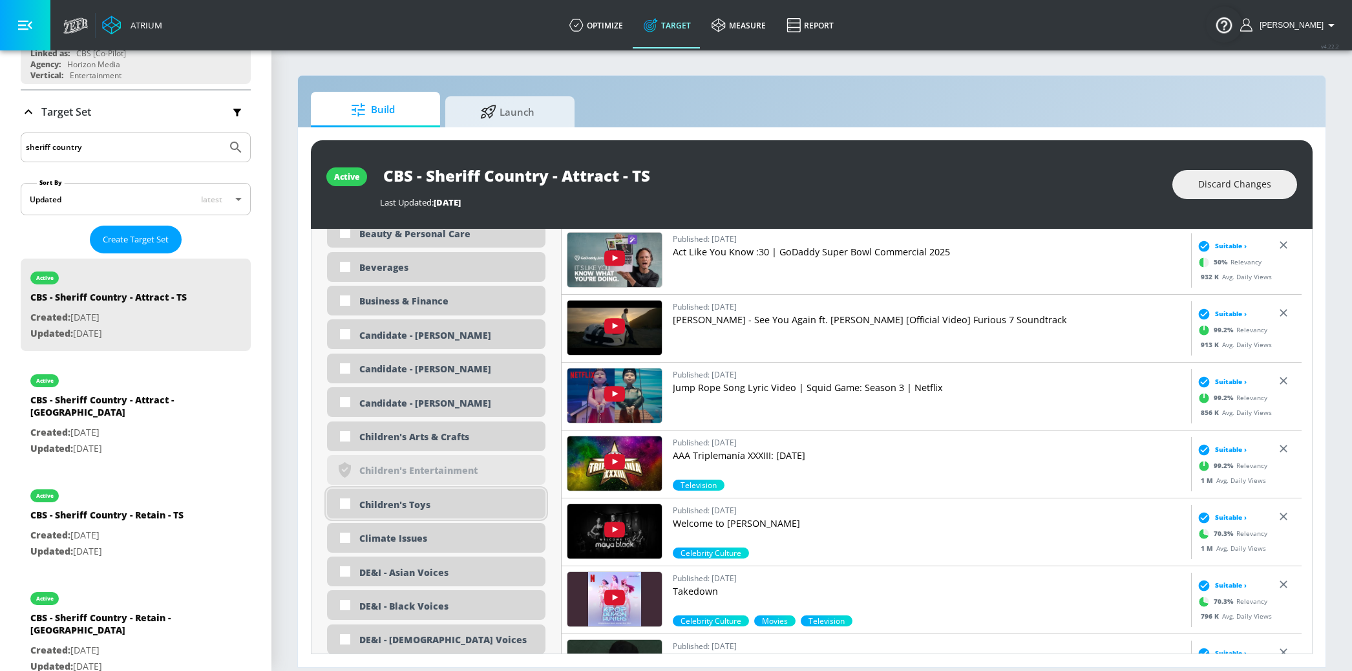
click at [403, 509] on div "Children's Toys" at bounding box center [447, 504] width 176 height 12
checkbox input "true"
click at [416, 442] on div "Children's Arts & Crafts" at bounding box center [447, 436] width 176 height 12
checkbox input "true"
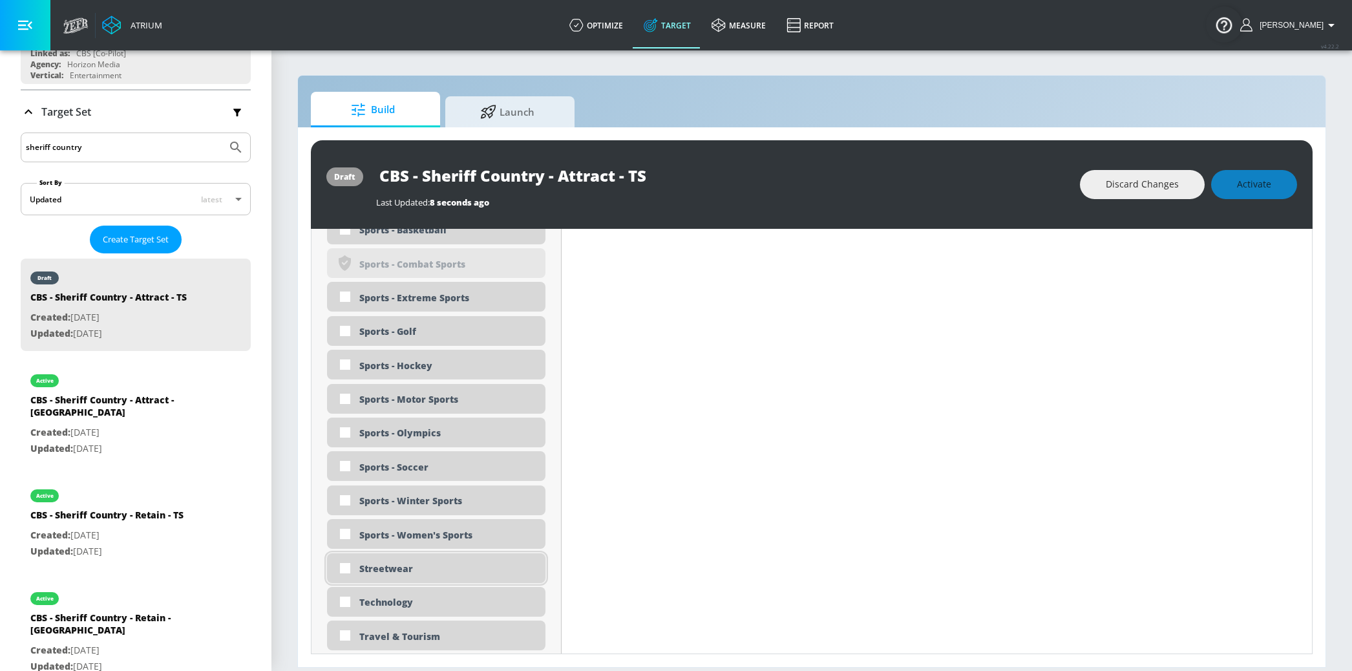
scroll to position [3957, 0]
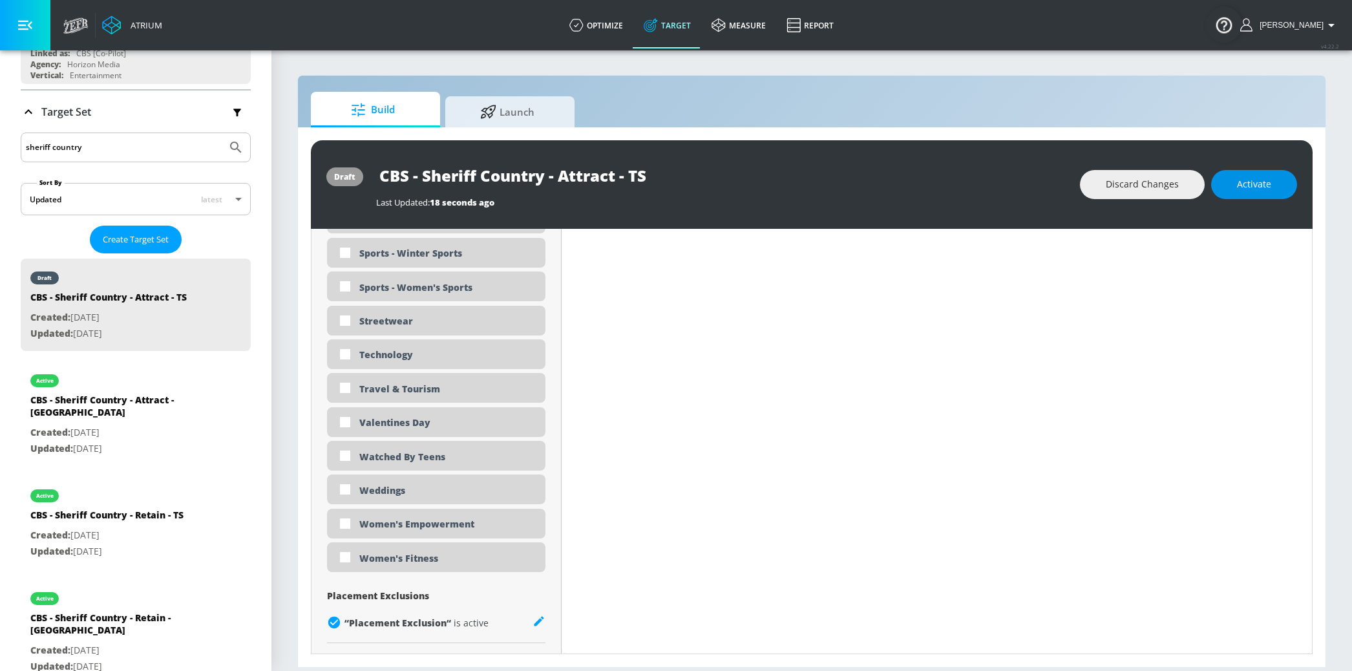
click at [1268, 194] on button "Activate" at bounding box center [1254, 184] width 86 height 29
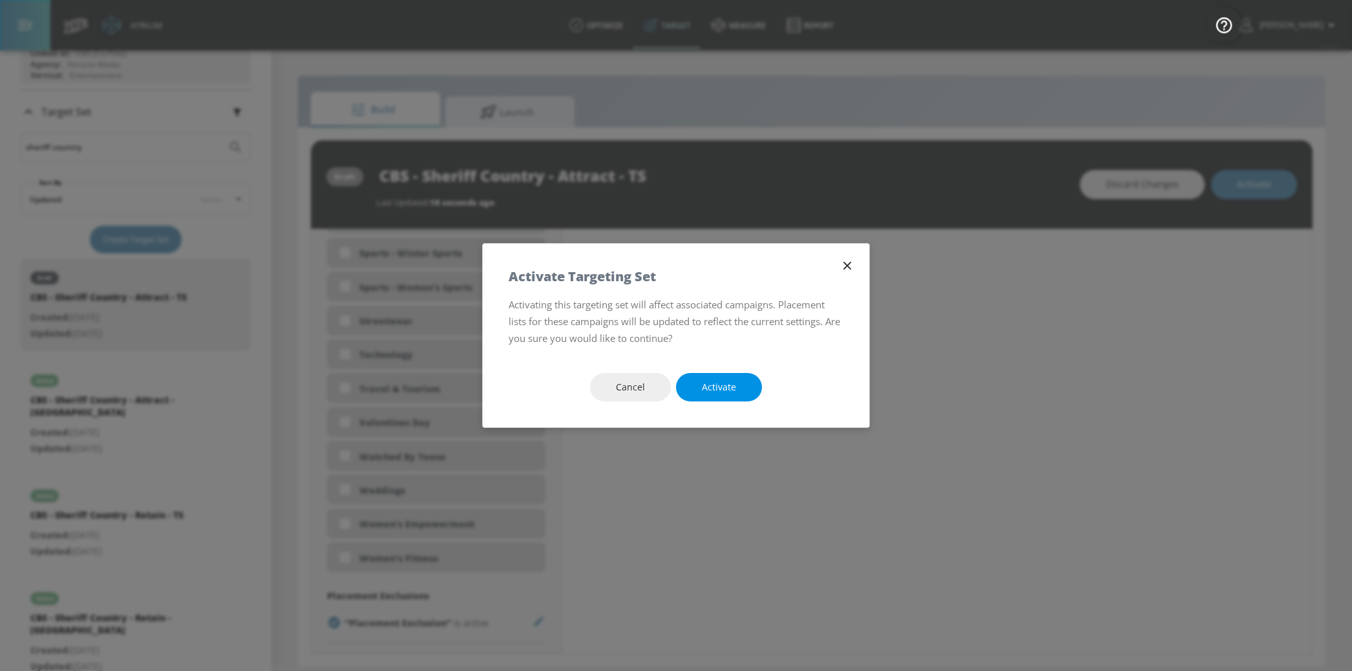
click at [715, 379] on span "Activate" at bounding box center [719, 387] width 34 height 16
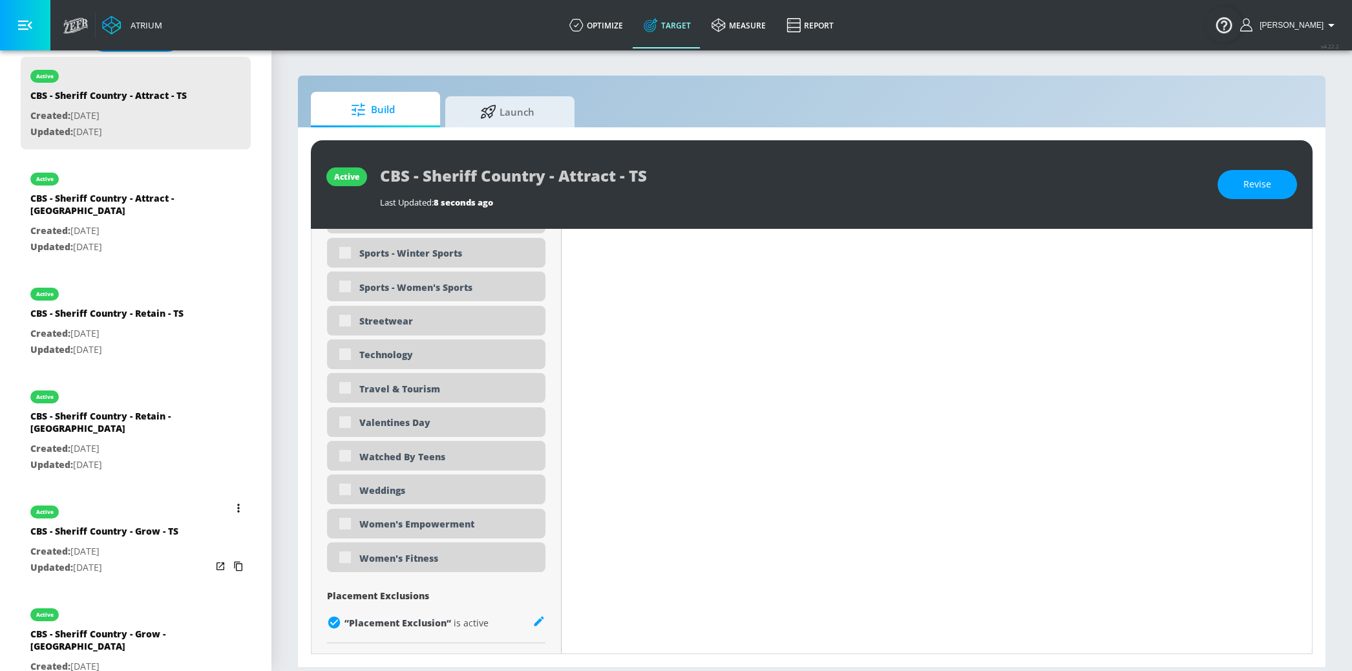
scroll to position [376, 0]
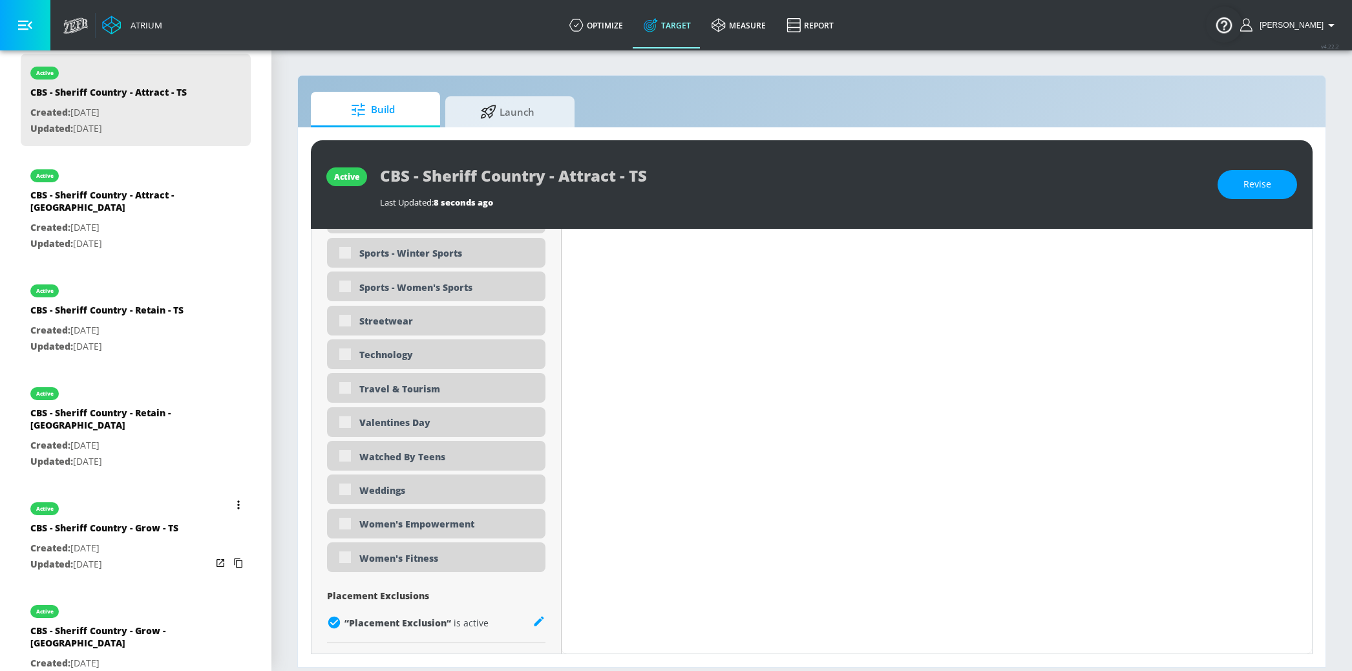
click at [152, 556] on p "Updated: [DATE]" at bounding box center [104, 564] width 148 height 16
type input "CBS - Sheriff Country - Grow - TS"
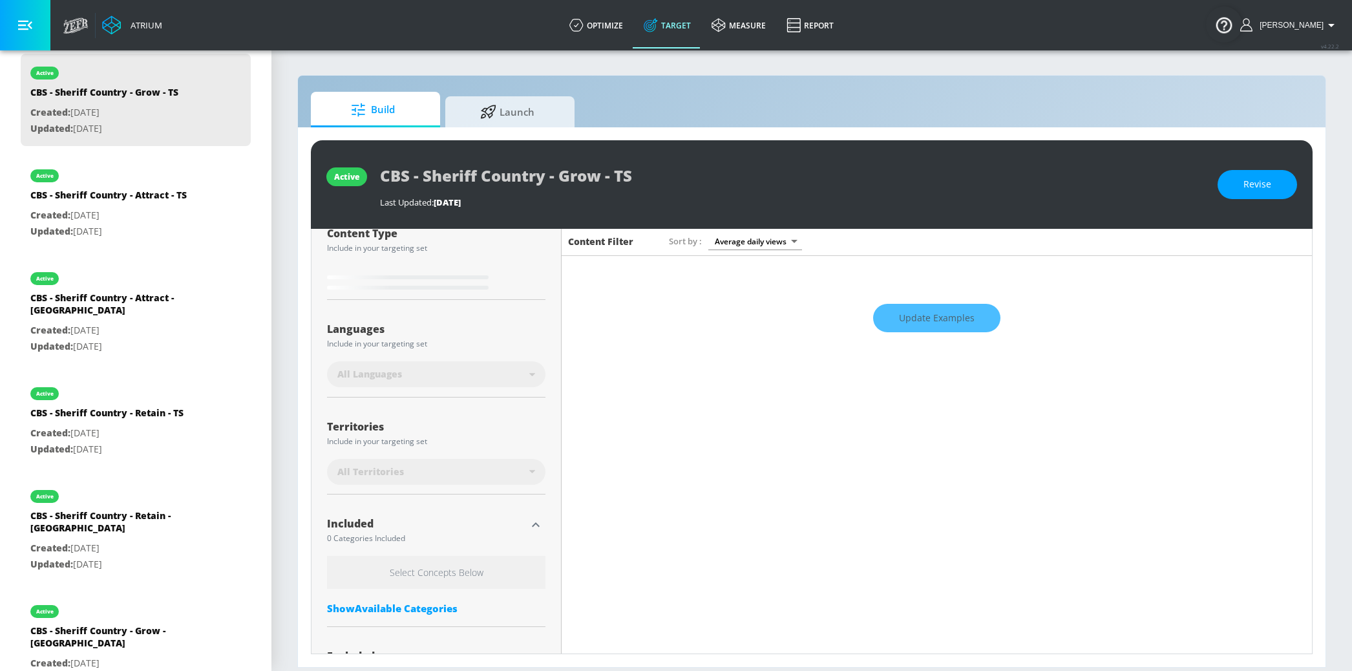
scroll to position [164, 0]
type input "0.5"
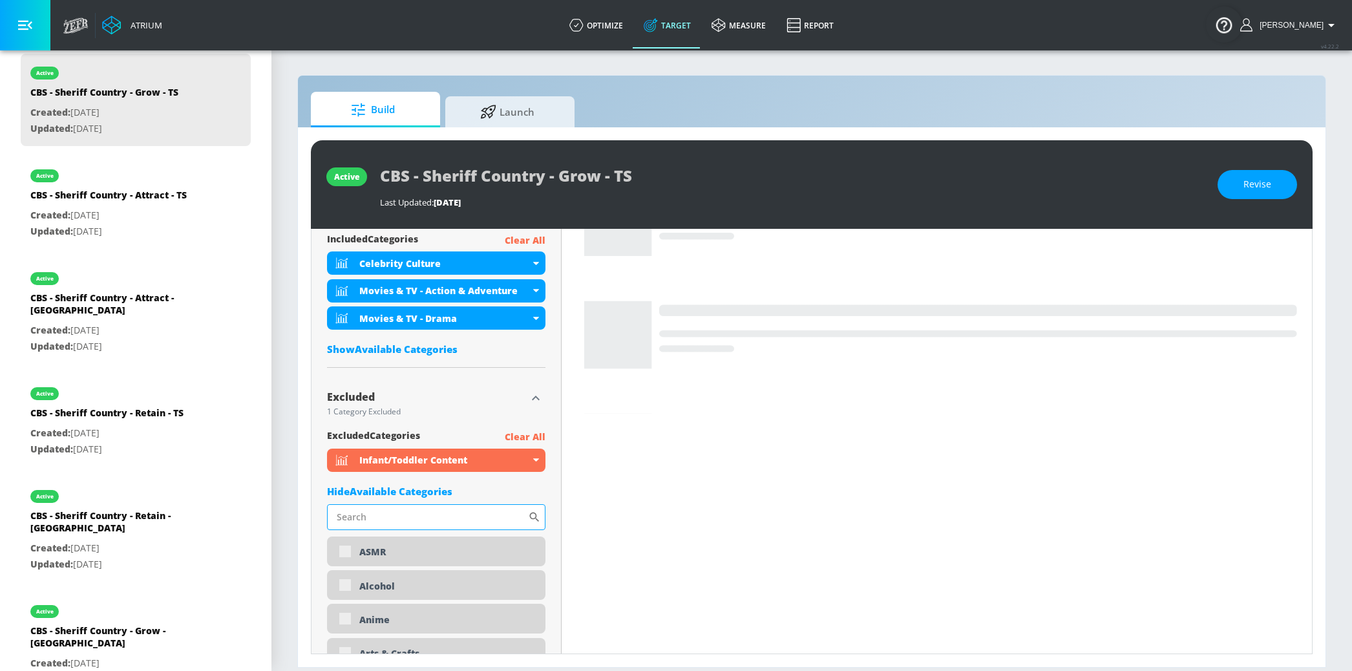
scroll to position [479, 0]
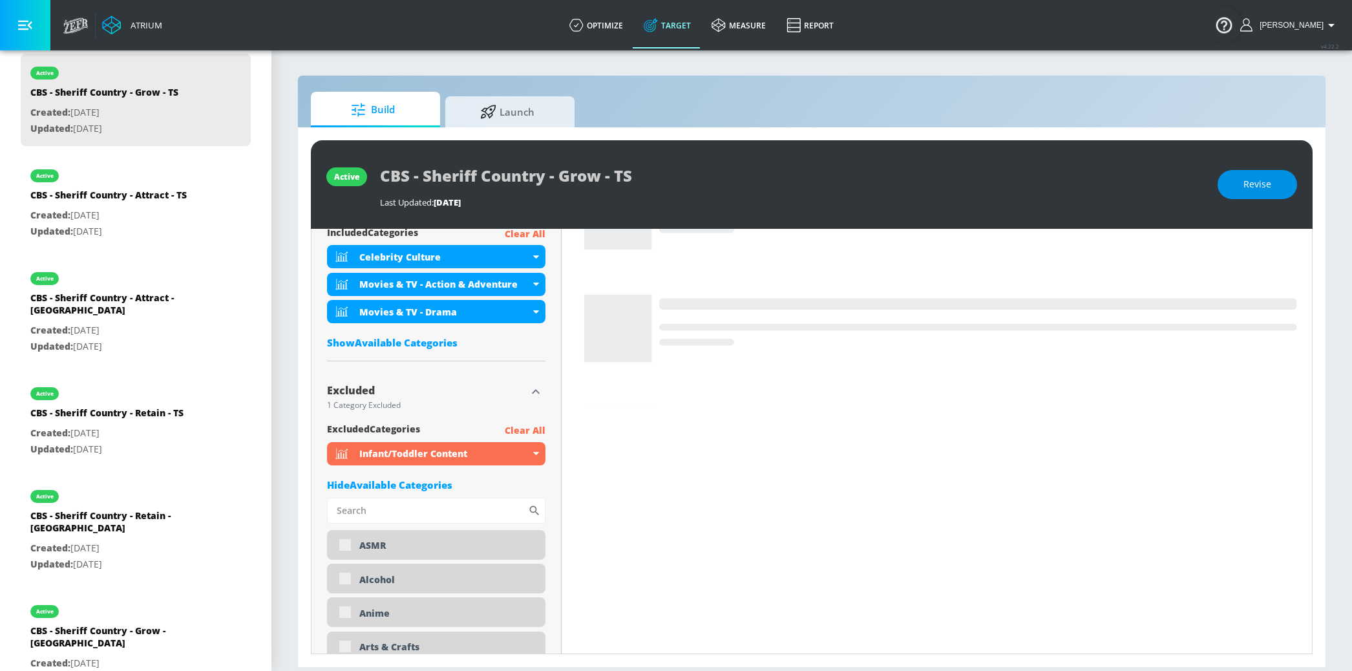
click at [1230, 191] on button "Revise" at bounding box center [1256, 184] width 79 height 29
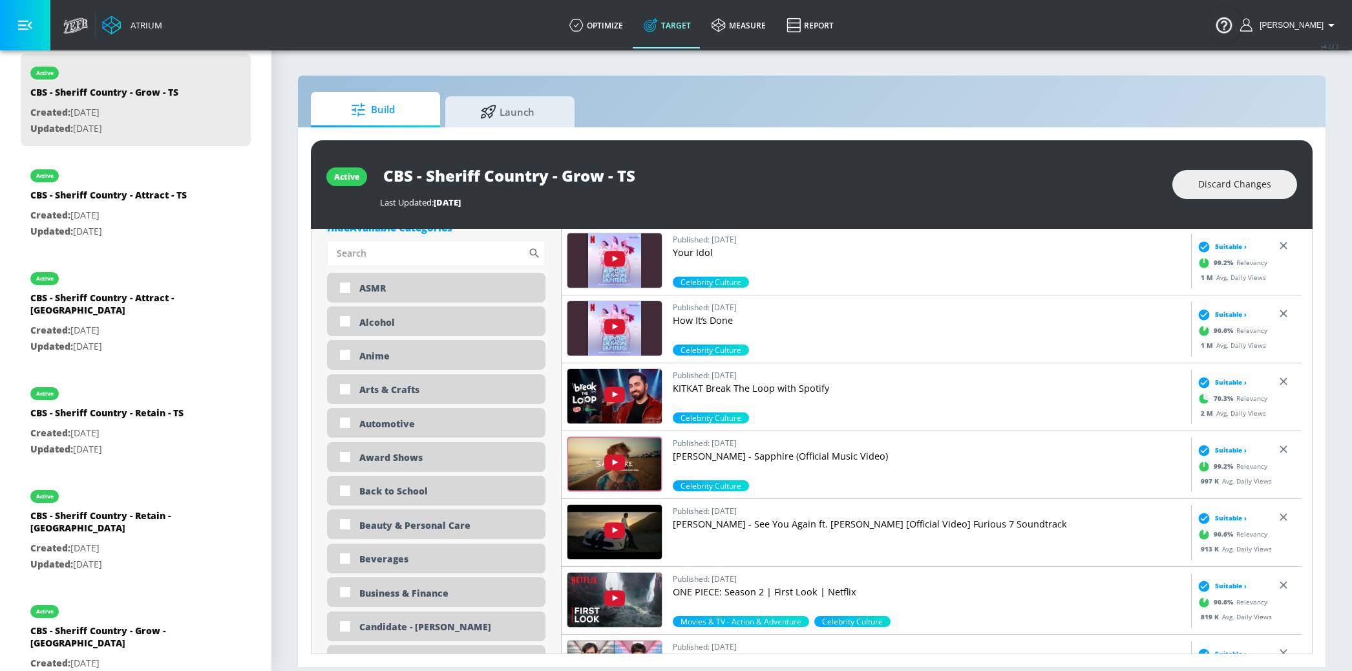
scroll to position [1153, 0]
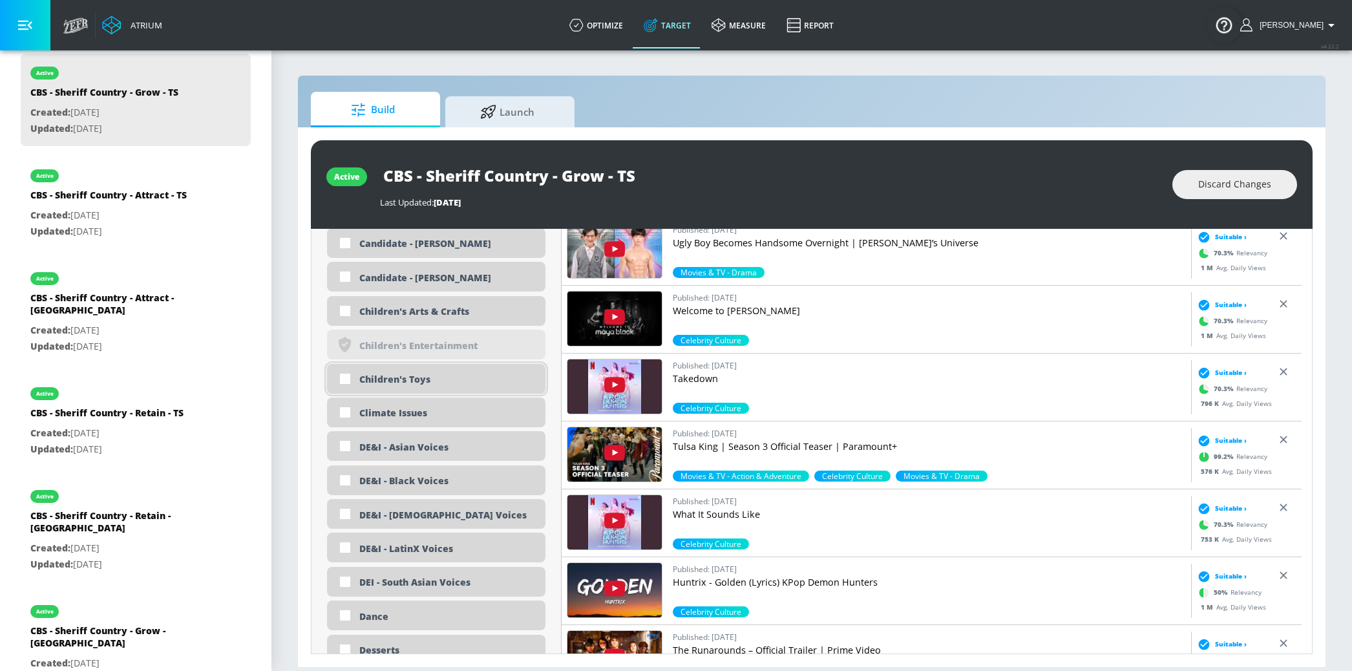
click at [418, 372] on div "Children's Toys" at bounding box center [436, 379] width 218 height 30
checkbox input "true"
click at [416, 300] on div "Children's Arts & Crafts" at bounding box center [436, 311] width 218 height 30
checkbox input "true"
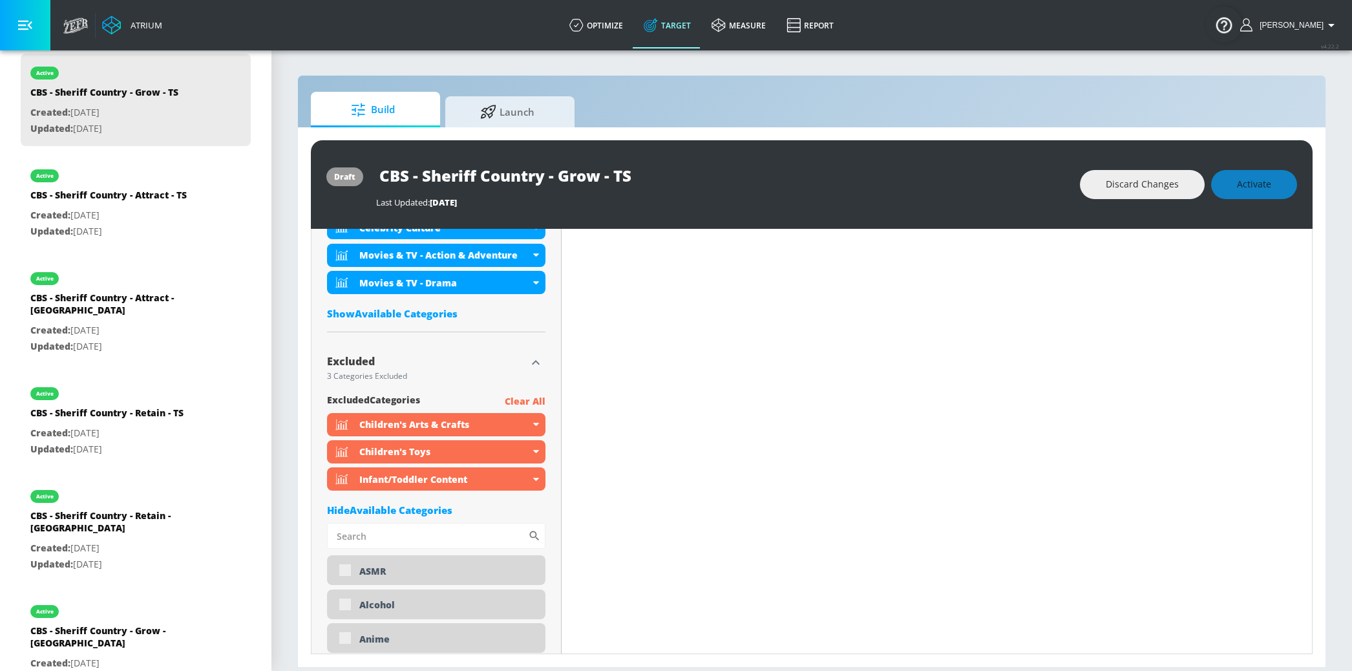
scroll to position [0, 0]
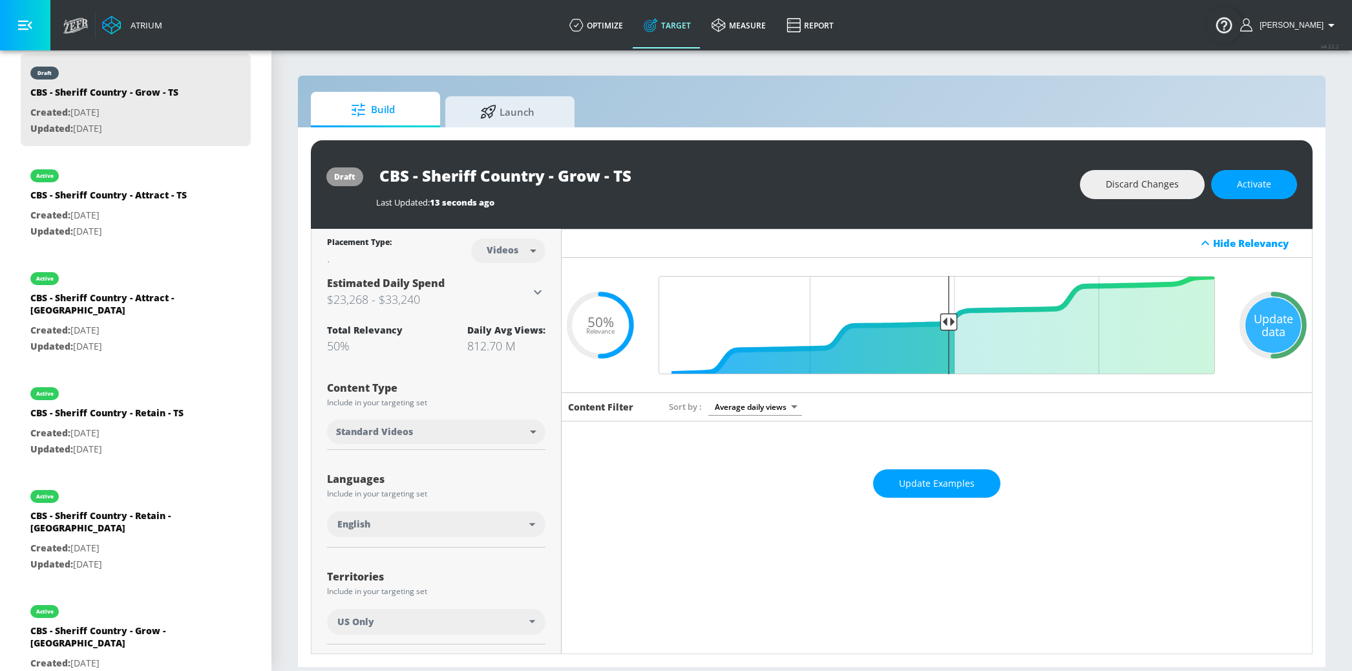
click at [1239, 189] on span "Activate" at bounding box center [1254, 184] width 34 height 16
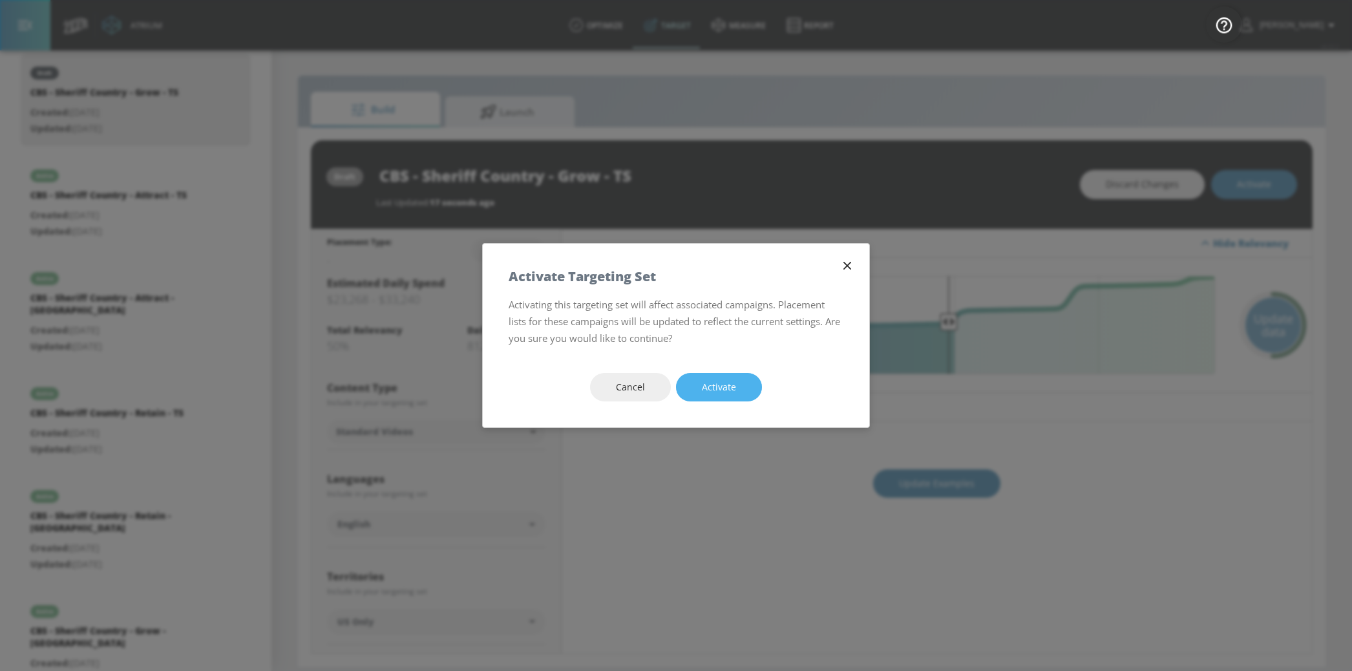
click at [733, 386] on span "Activate" at bounding box center [719, 387] width 34 height 16
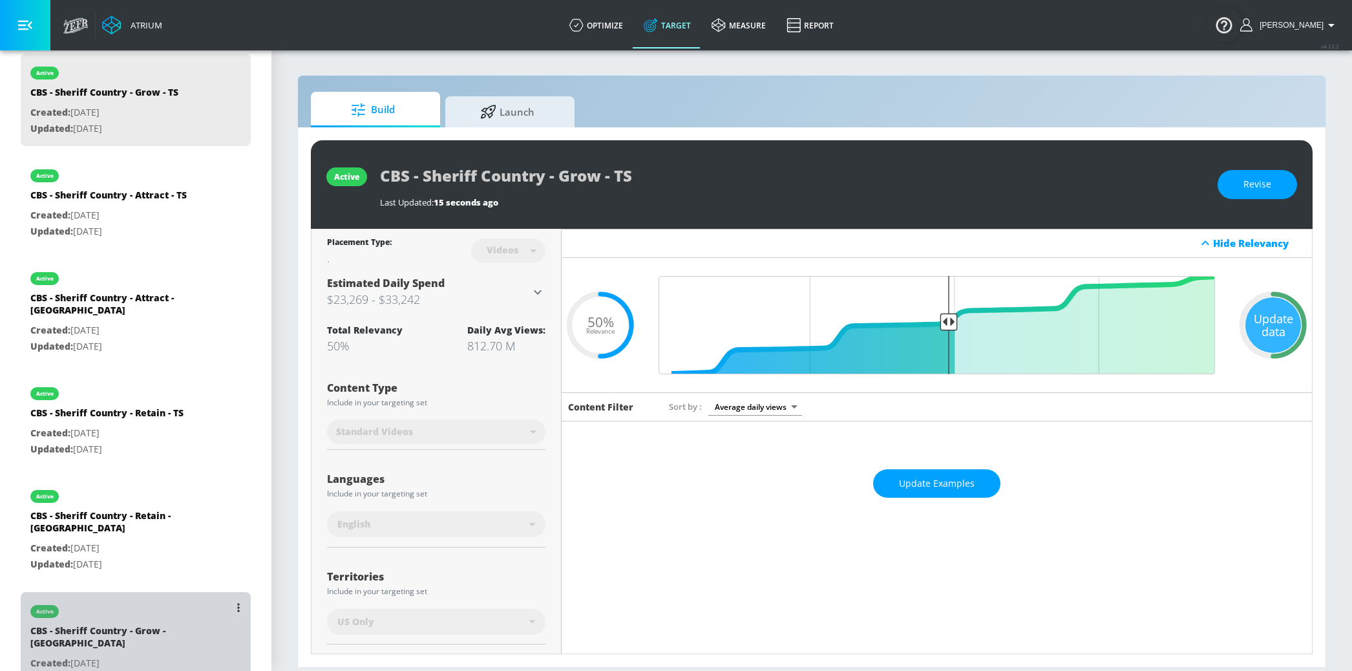
click at [152, 624] on div "CBS - Sheriff Country - Grow - [GEOGRAPHIC_DATA]" at bounding box center [120, 639] width 181 height 31
type input "CBS - Sheriff Country - Grow - [GEOGRAPHIC_DATA]"
type input "channels"
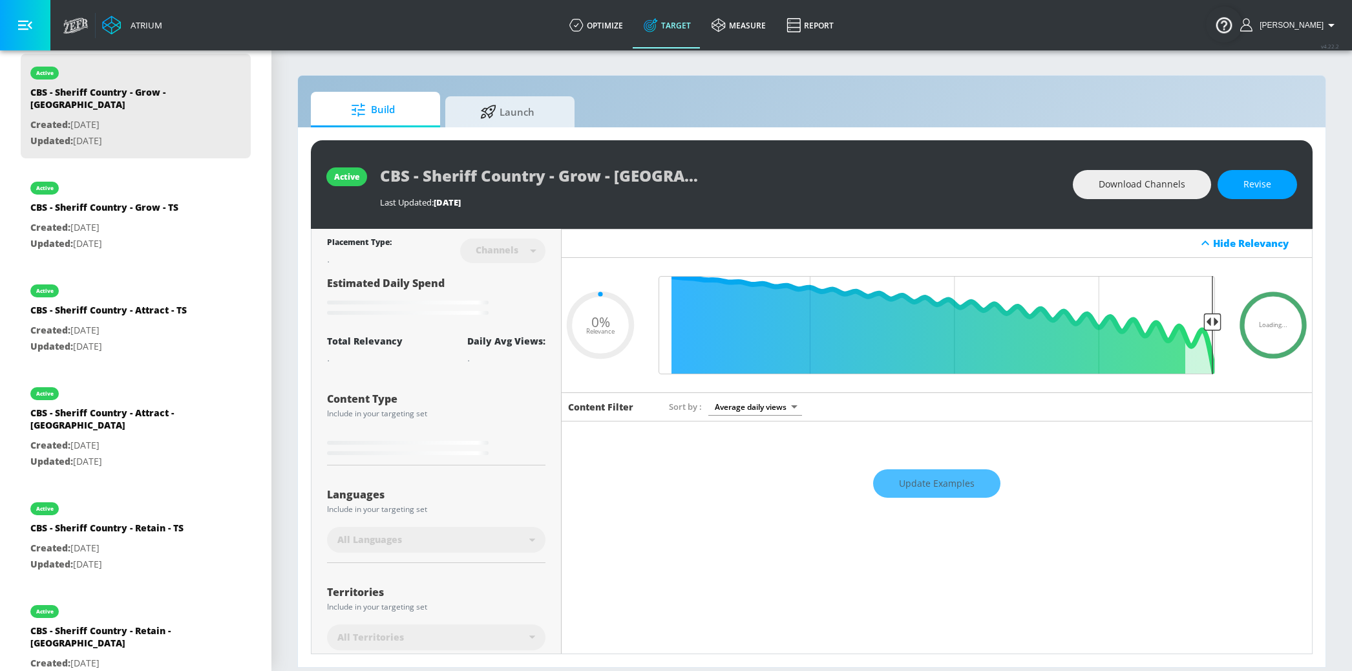
type input "0.5"
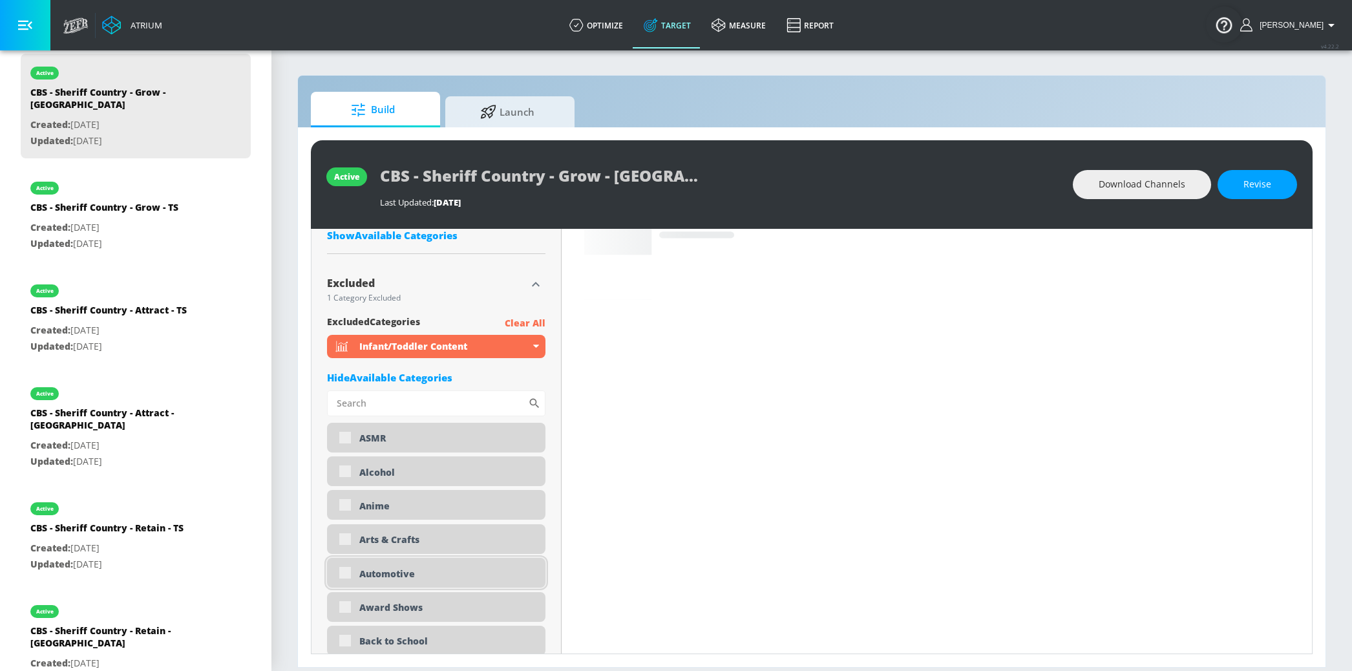
scroll to position [688, 0]
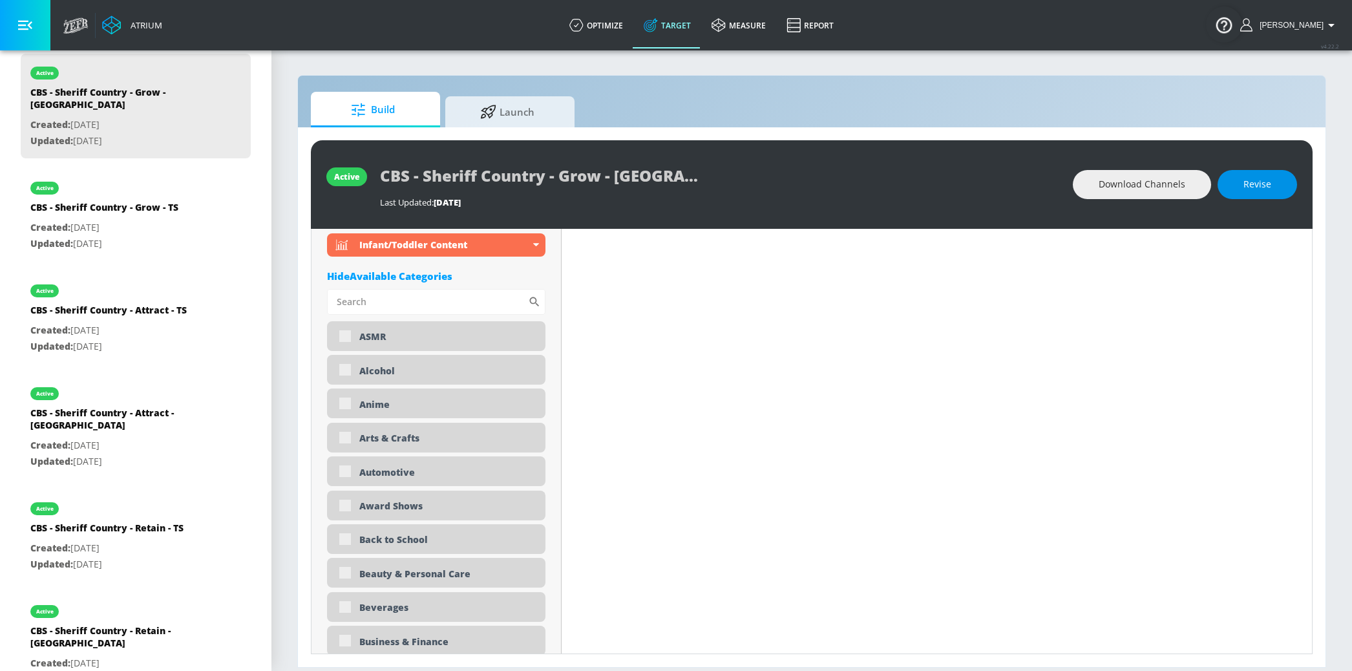
click at [1271, 178] on button "Revise" at bounding box center [1256, 184] width 79 height 29
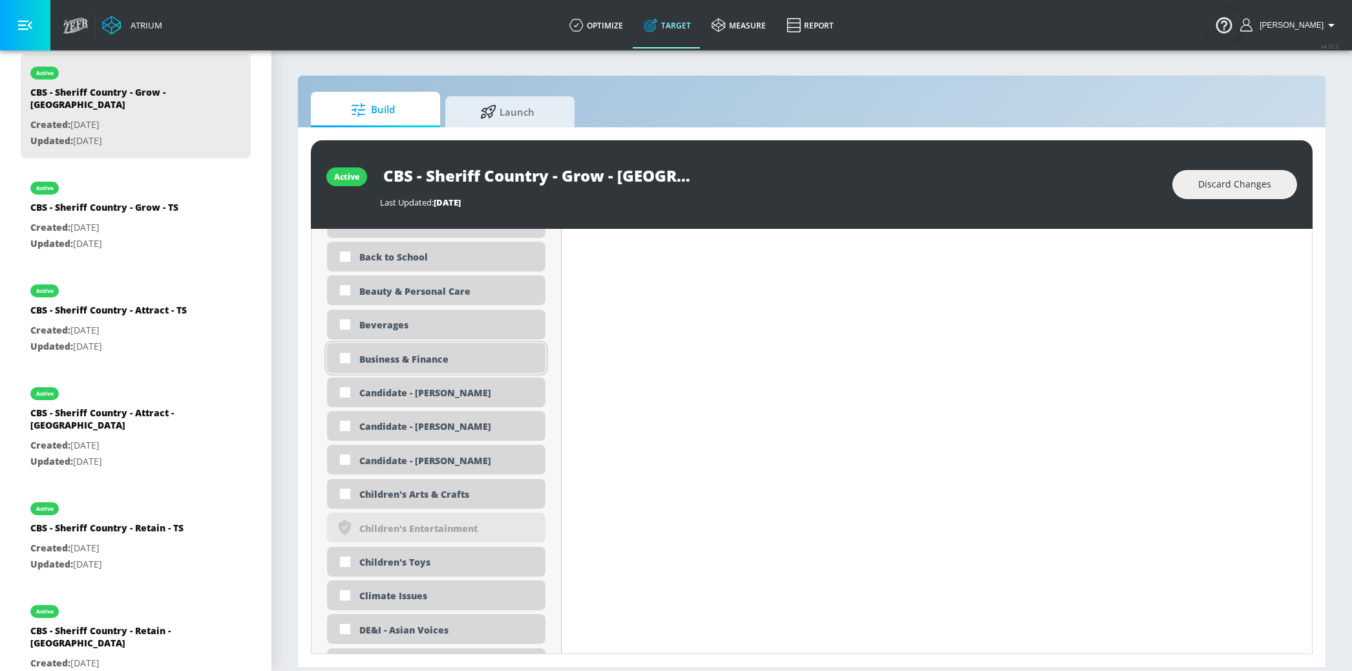
scroll to position [1089, 0]
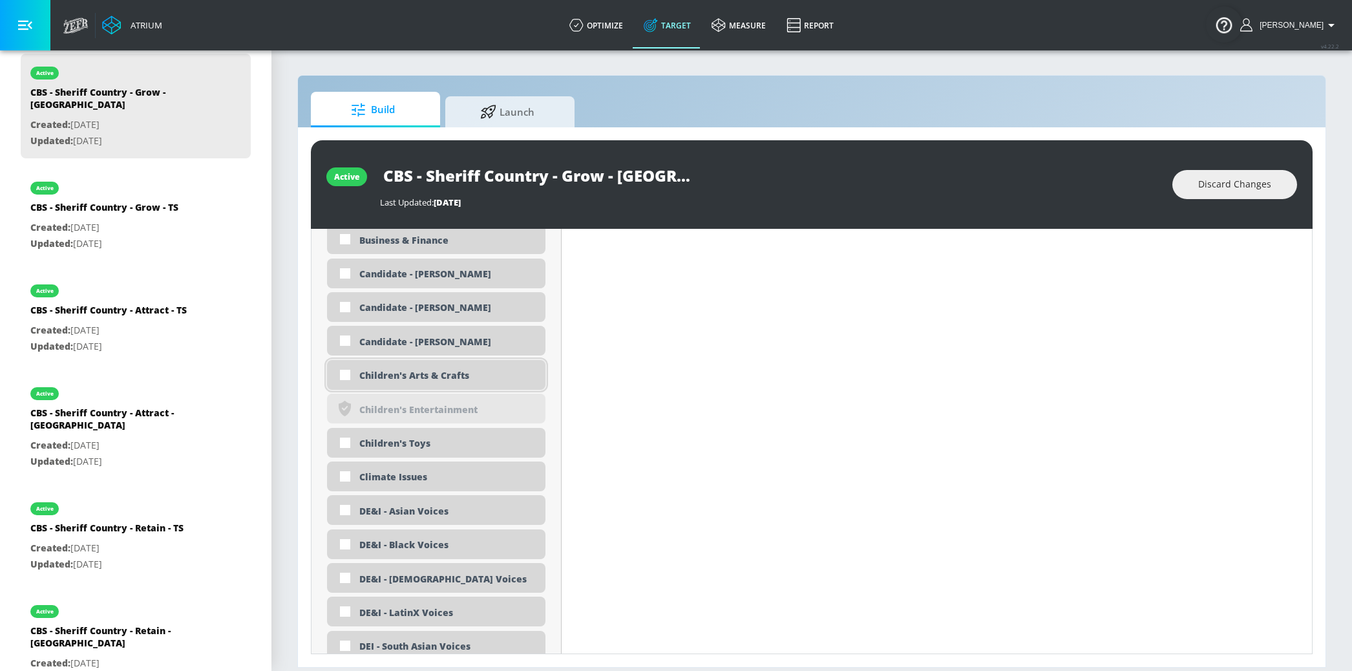
click at [439, 377] on div "Children's Arts & Crafts" at bounding box center [447, 375] width 176 height 12
checkbox input "true"
click at [425, 435] on div "Children's Toys" at bounding box center [436, 443] width 218 height 30
checkbox input "true"
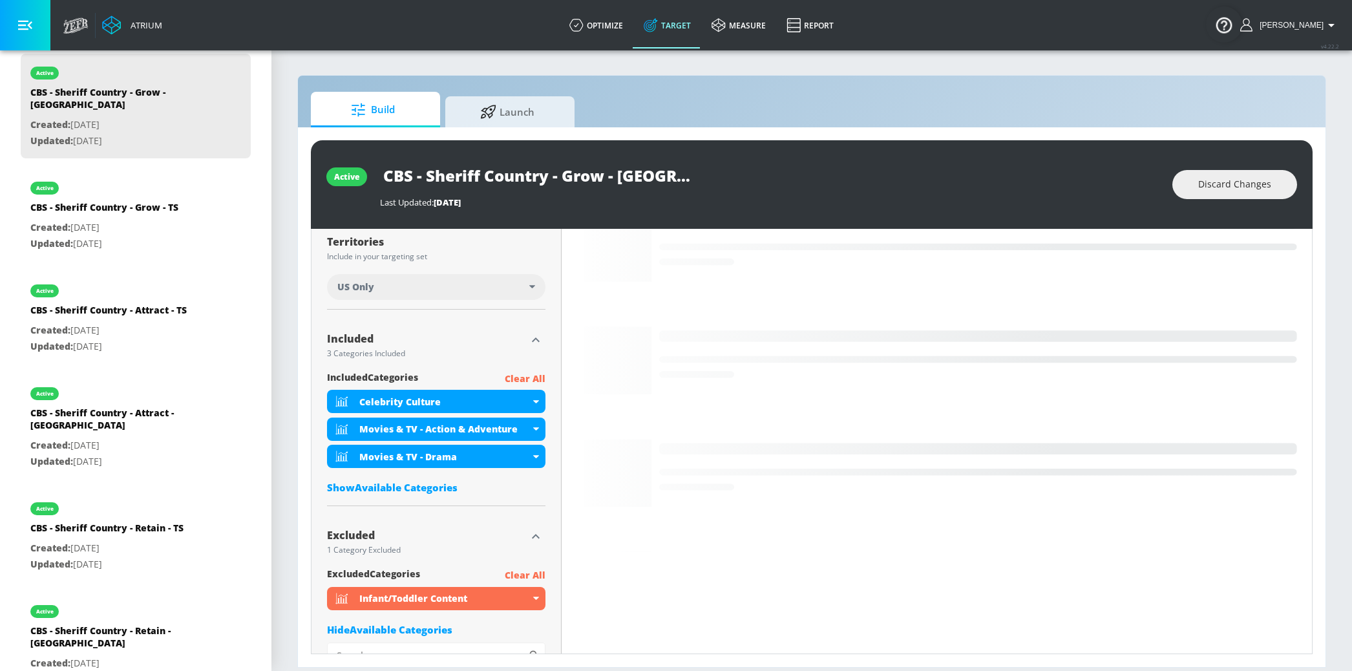
scroll to position [0, 0]
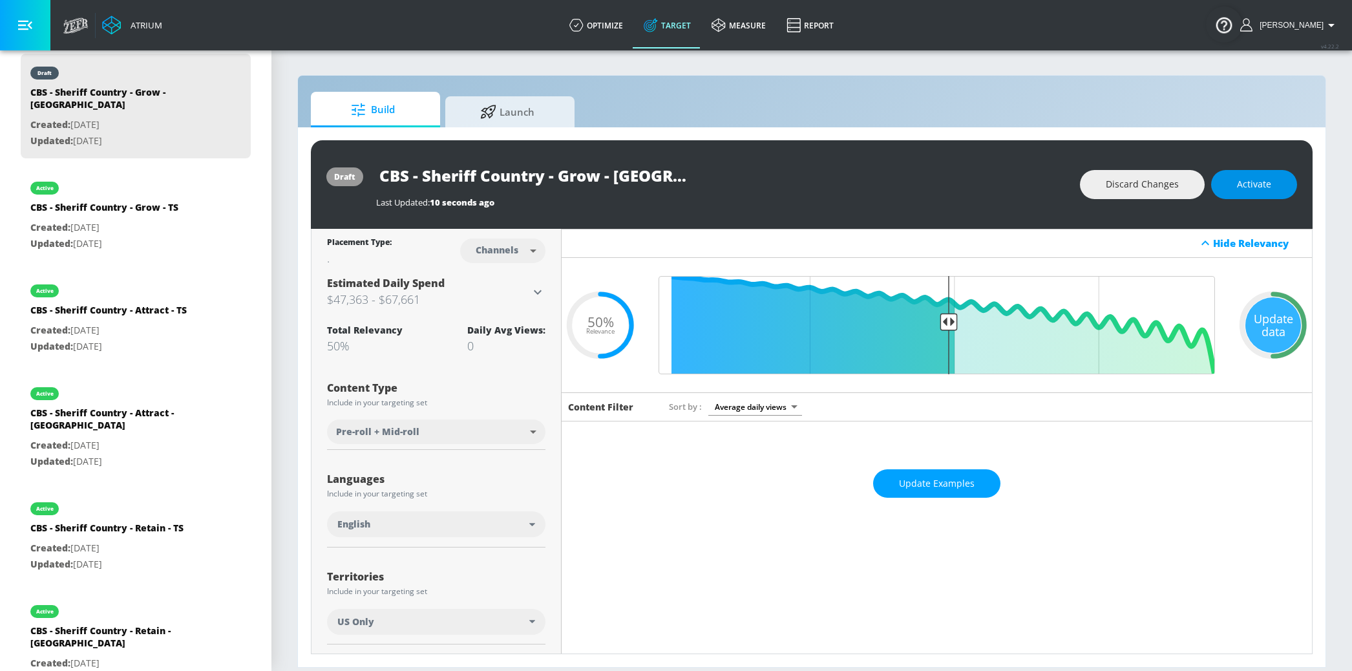
click at [1267, 178] on span "Activate" at bounding box center [1254, 184] width 34 height 16
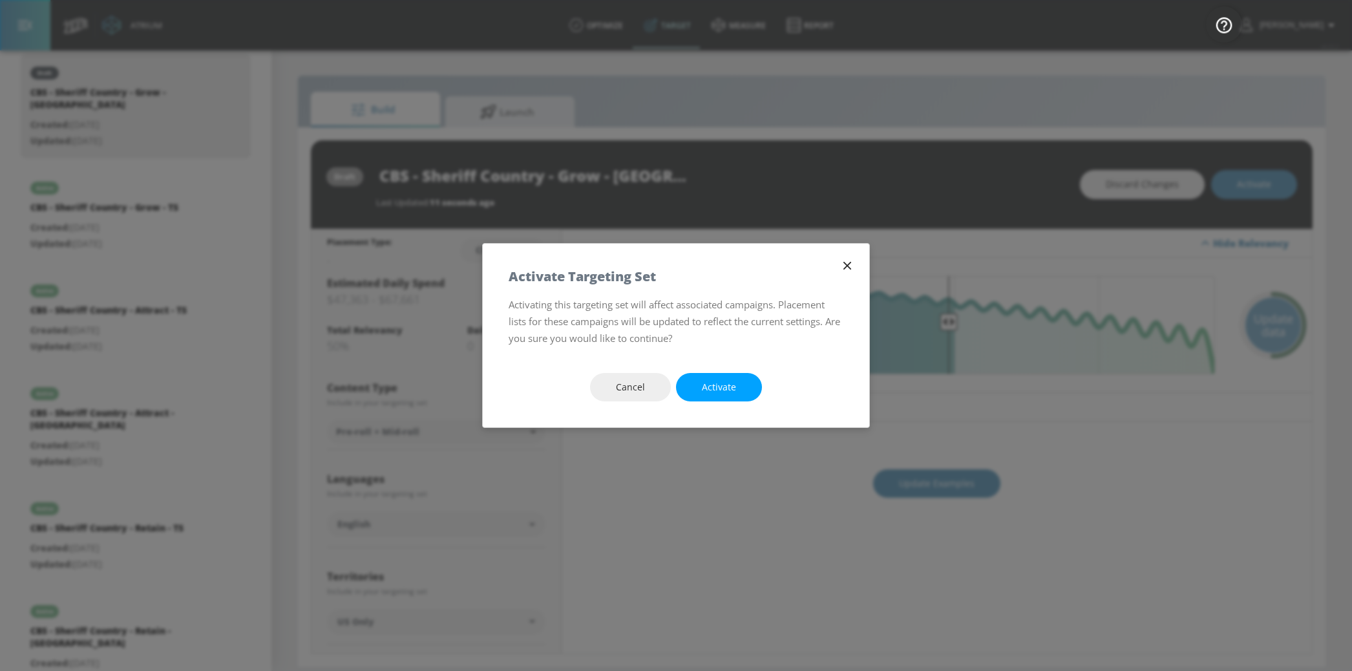
drag, startPoint x: 726, startPoint y: 375, endPoint x: 739, endPoint y: 340, distance: 37.6
click at [726, 375] on button "Activate" at bounding box center [719, 387] width 86 height 29
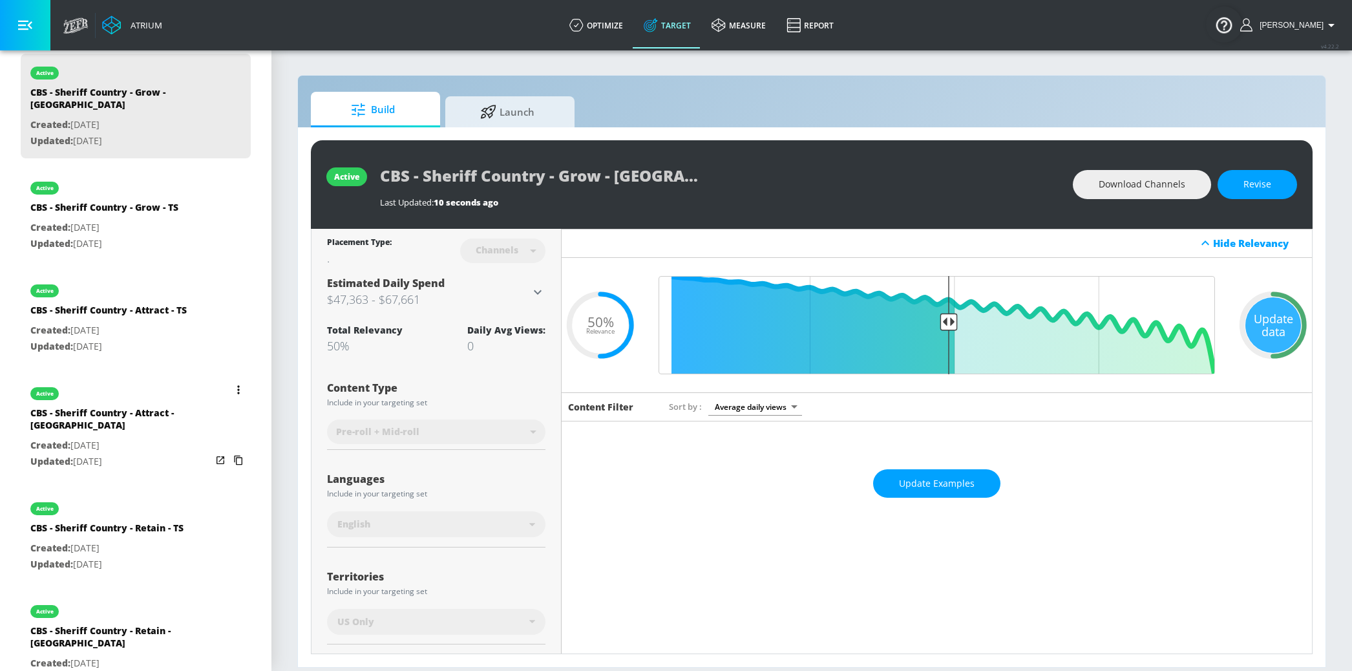
click at [149, 556] on p "Updated: [DATE]" at bounding box center [106, 564] width 153 height 16
type input "CBS - Sheriff Country - Retain - TS"
type input "videos"
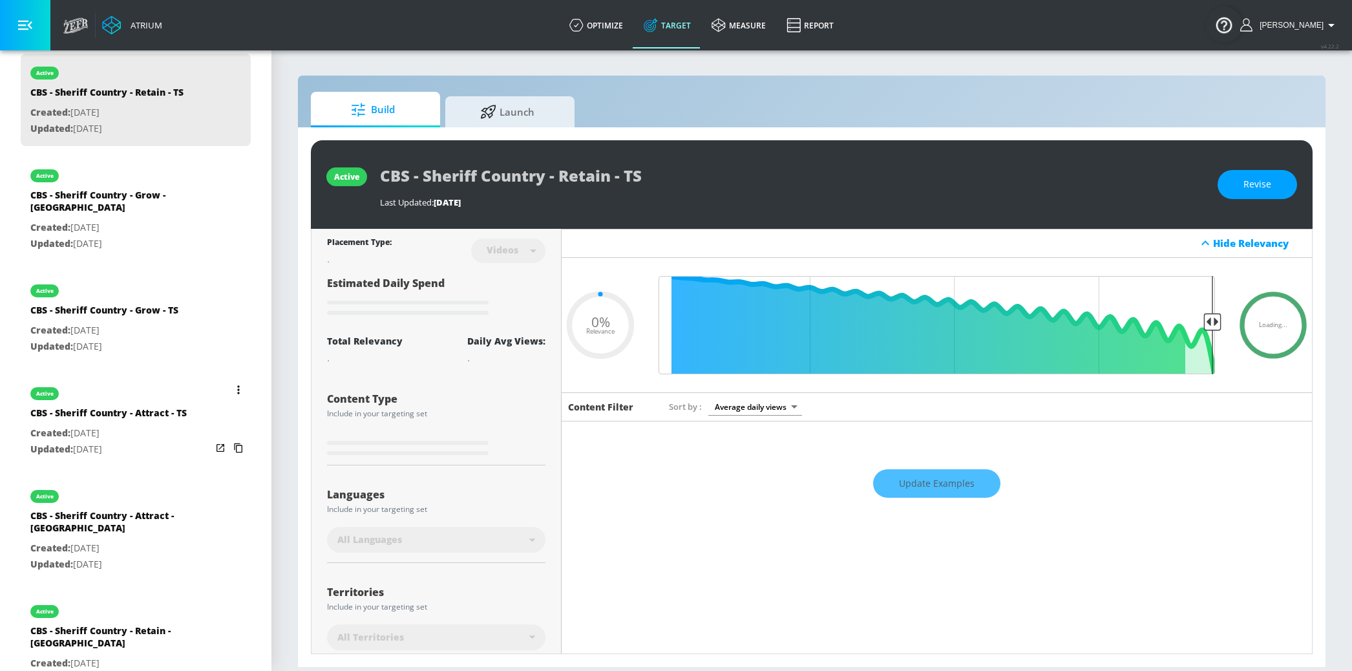
type input "0.5"
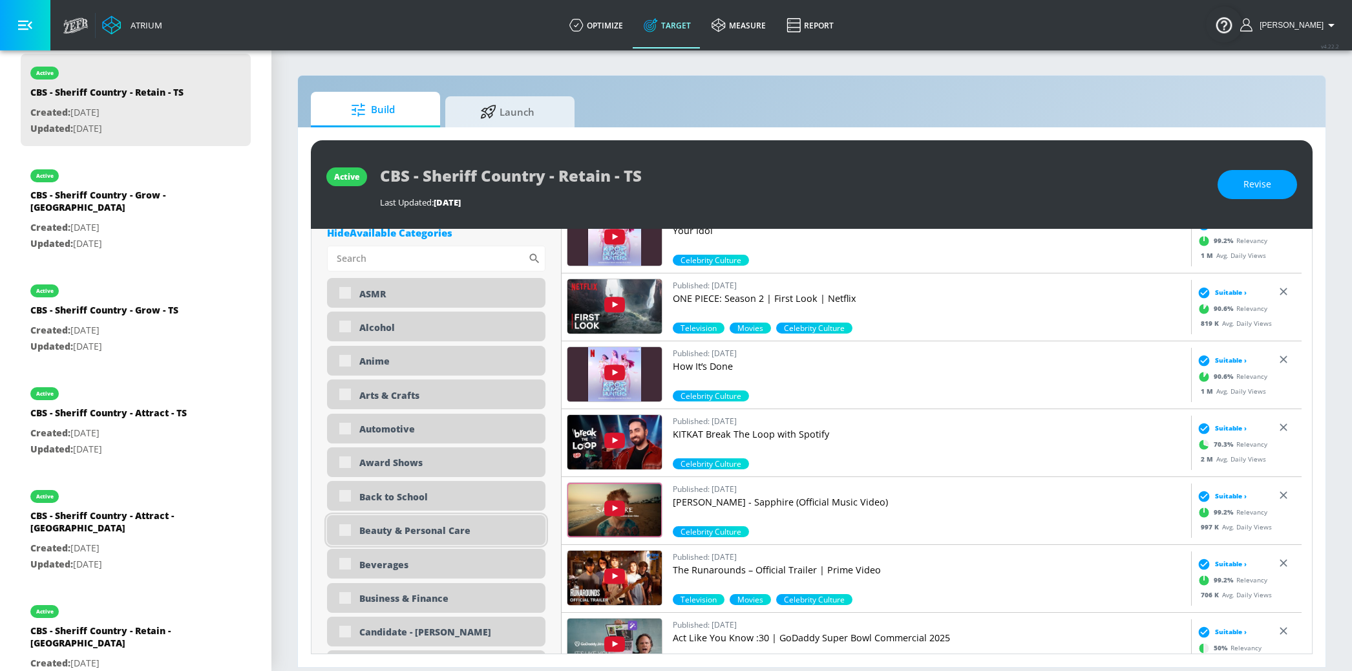
scroll to position [799, 0]
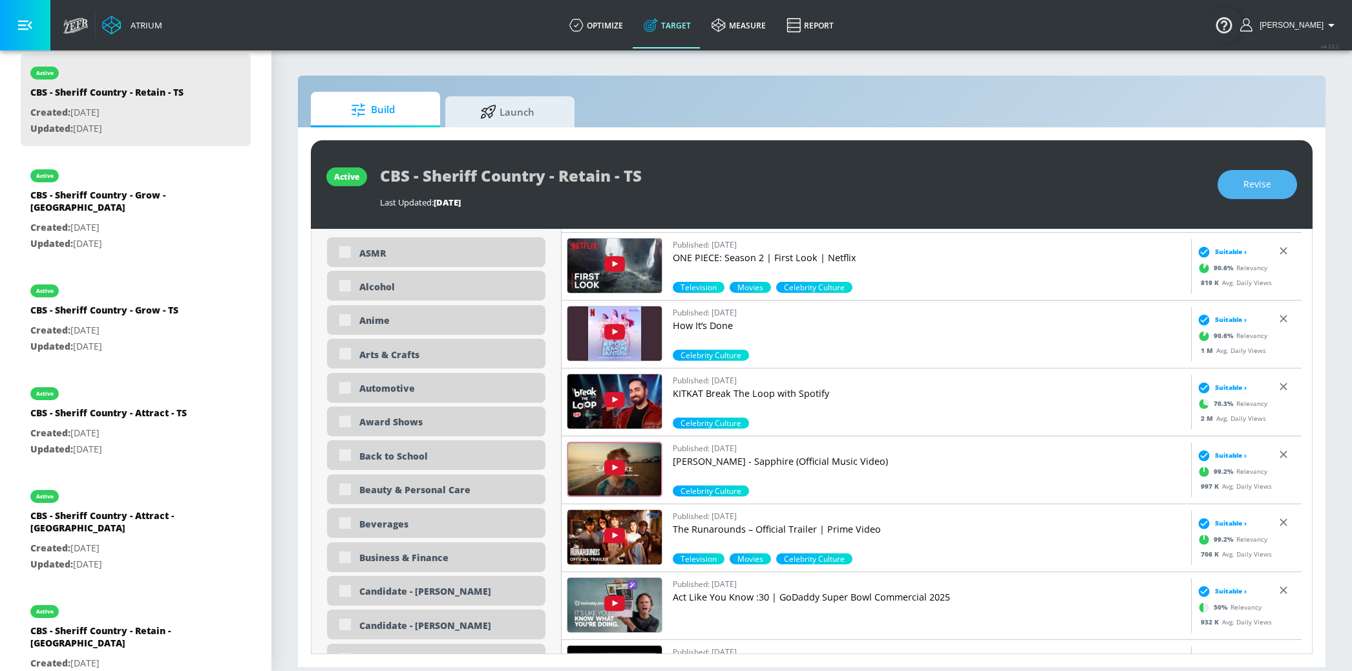
click at [1245, 193] on button "Revise" at bounding box center [1256, 184] width 79 height 29
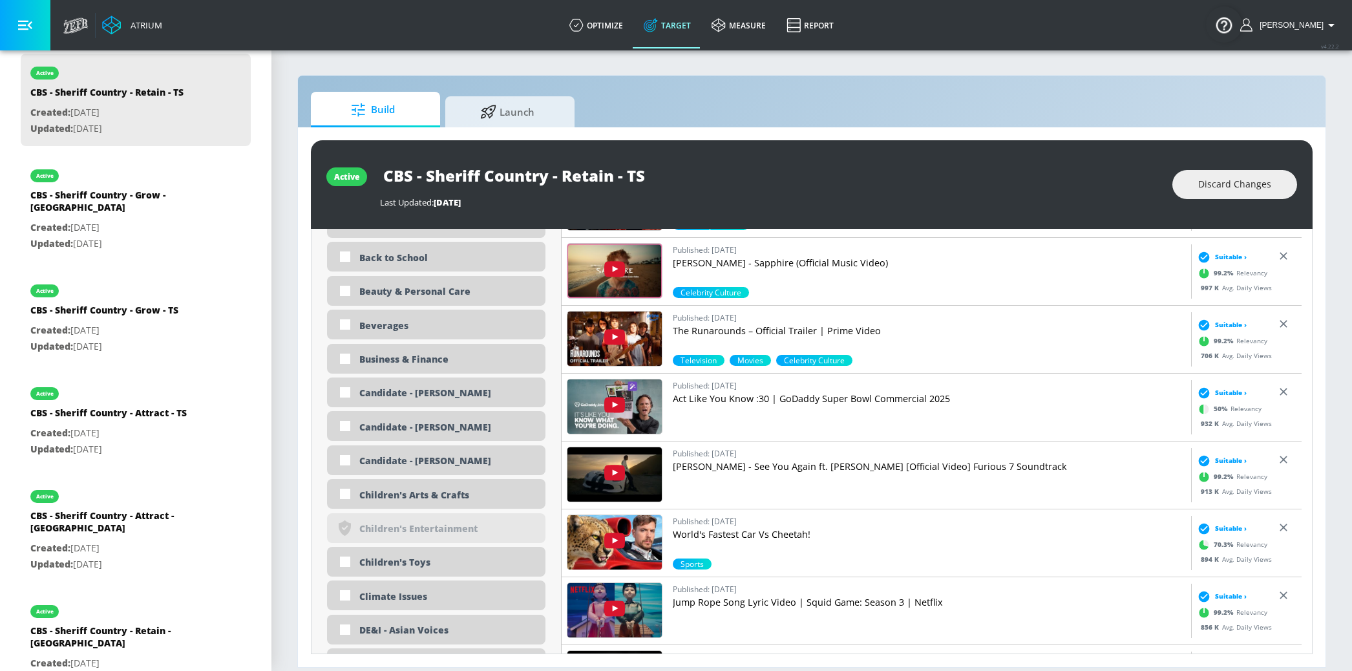
scroll to position [998, 0]
click at [454, 495] on div "Children's Arts & Crafts" at bounding box center [447, 494] width 176 height 12
checkbox input "true"
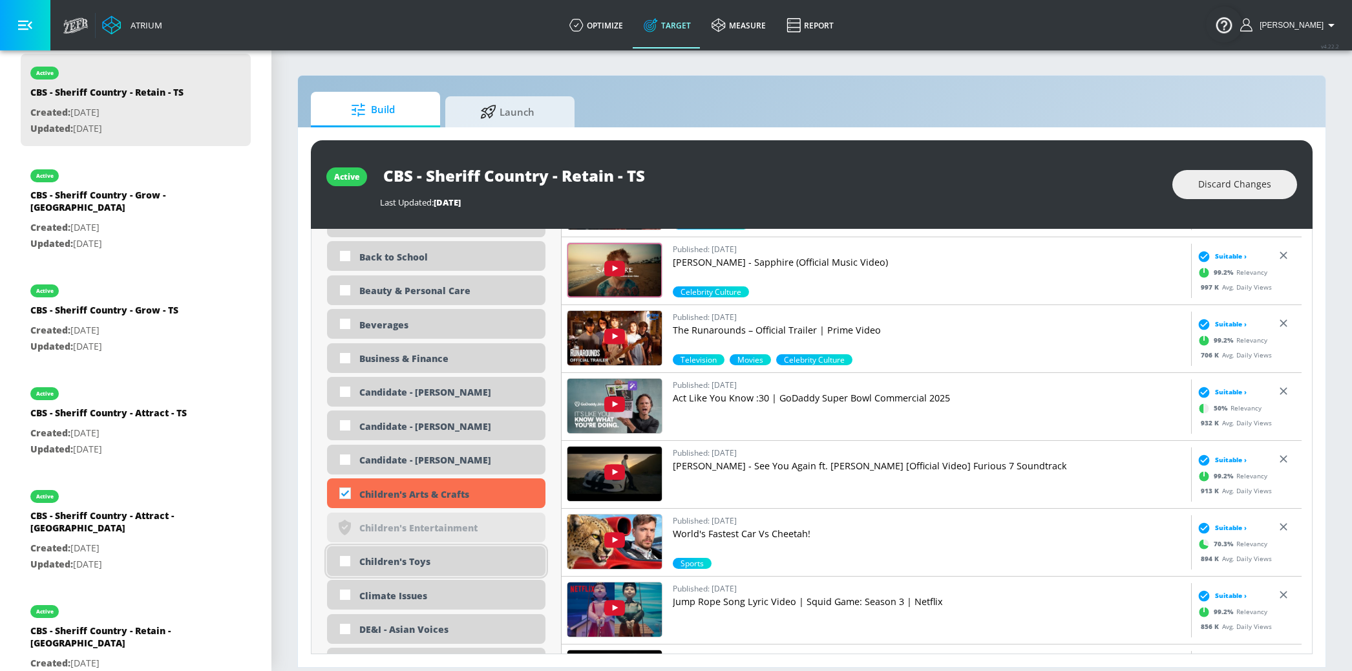
click at [418, 563] on div "Children's Toys" at bounding box center [447, 561] width 176 height 12
checkbox input "true"
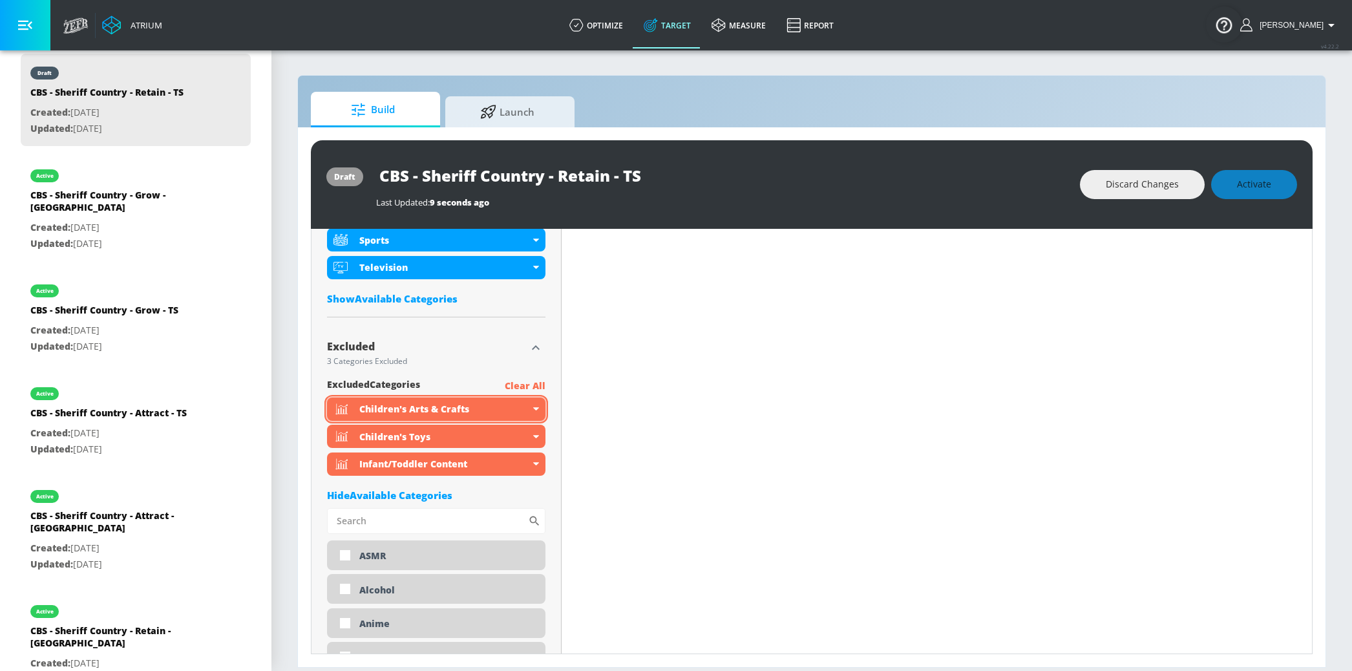
scroll to position [496, 0]
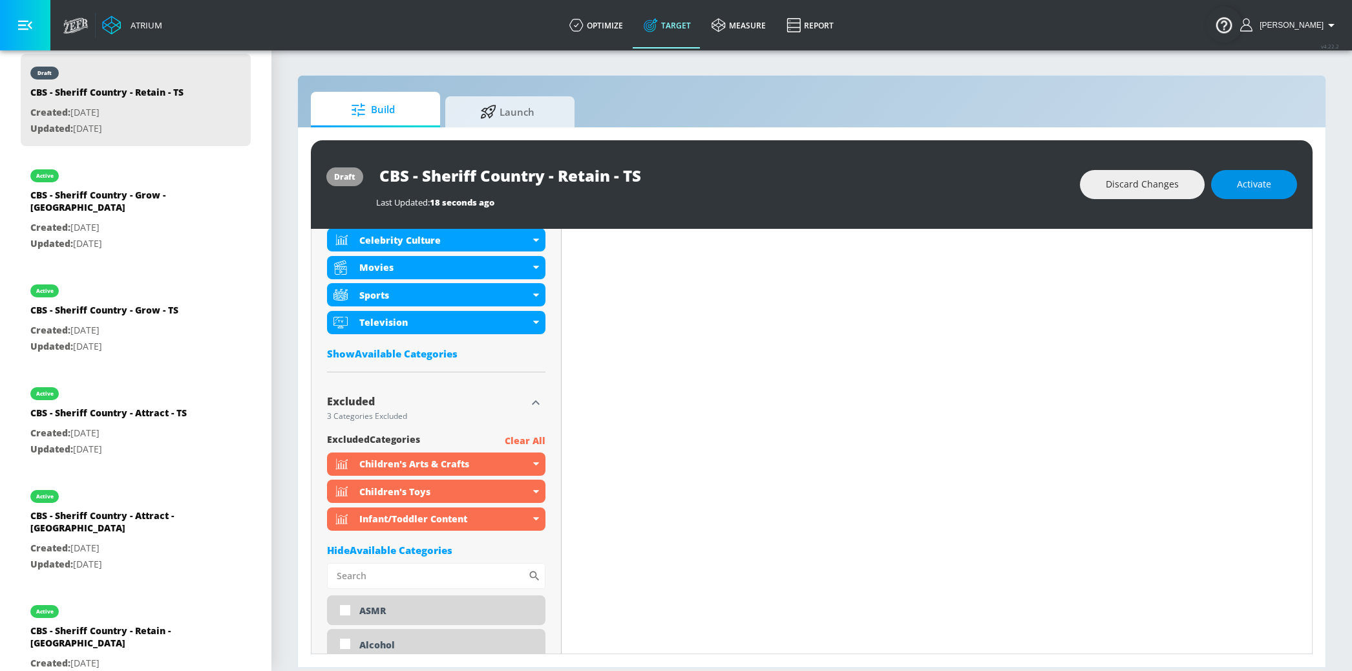
click at [1251, 194] on button "Activate" at bounding box center [1254, 184] width 86 height 29
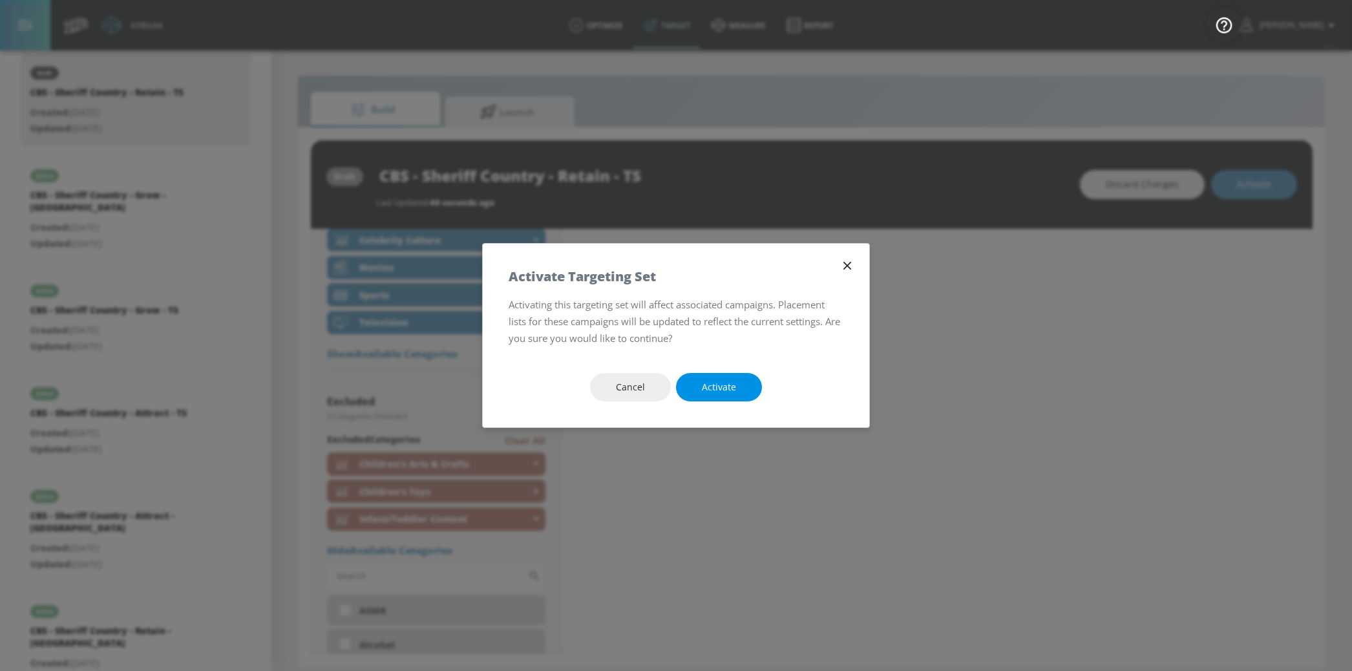
click at [721, 396] on button "Activate" at bounding box center [719, 387] width 86 height 29
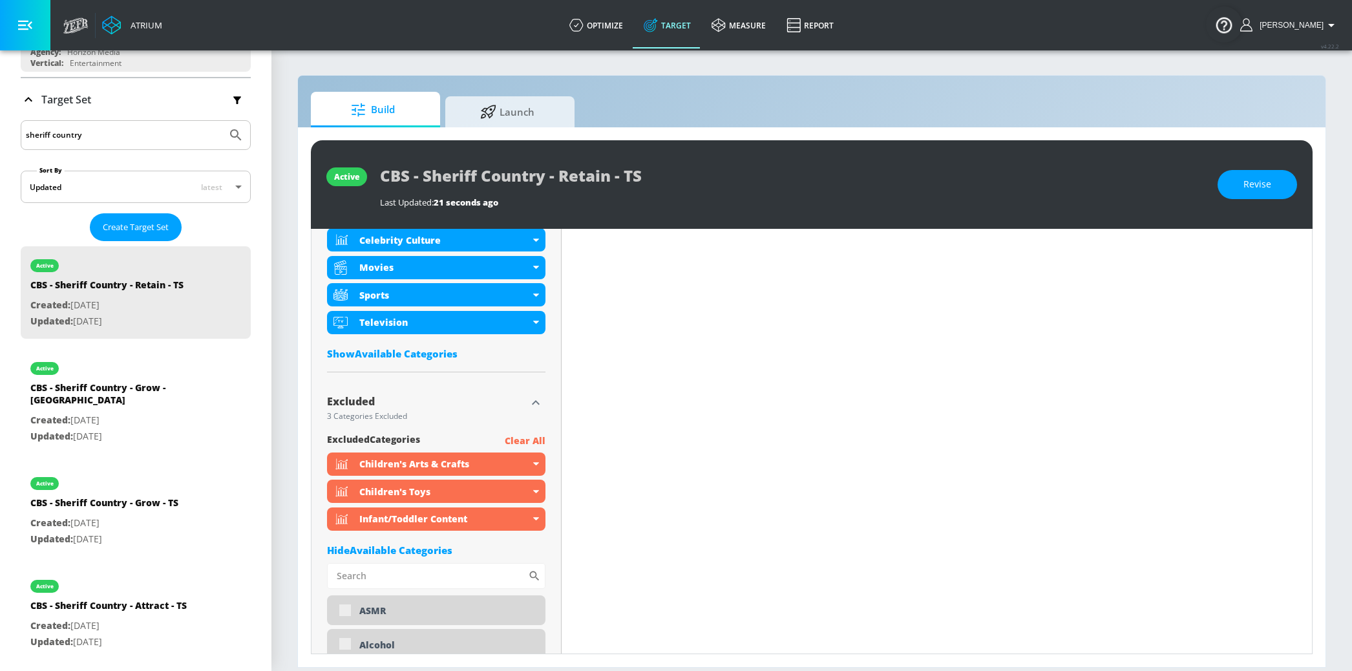
scroll to position [0, 0]
